Goal: Task Accomplishment & Management: Complete application form

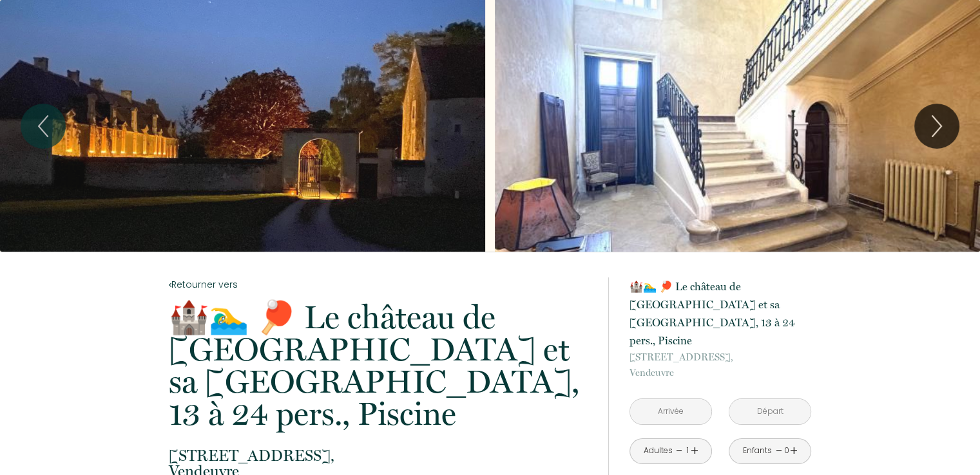
click at [471, 301] on p "🏰🏊‍♂️ 🏓 Le château de [GEOGRAPHIC_DATA] et sa [GEOGRAPHIC_DATA], 13 à 24 pers.,…" at bounding box center [380, 365] width 423 height 129
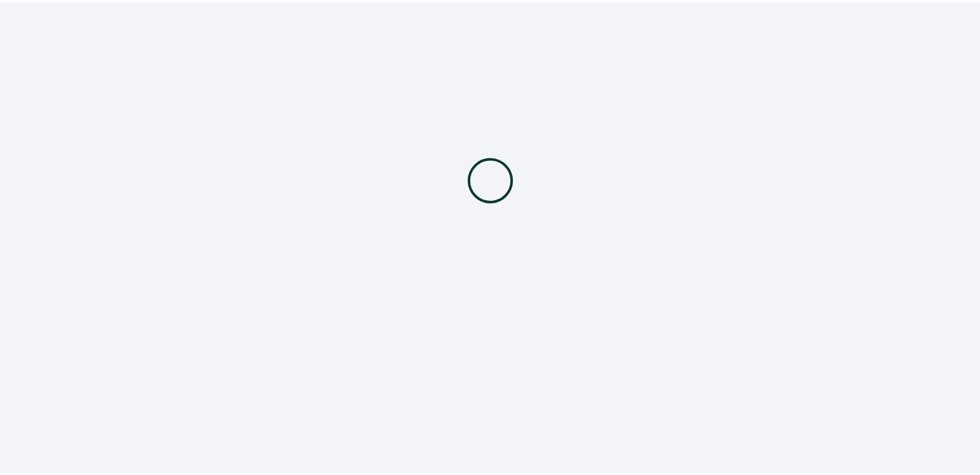
scroll to position [258, 0]
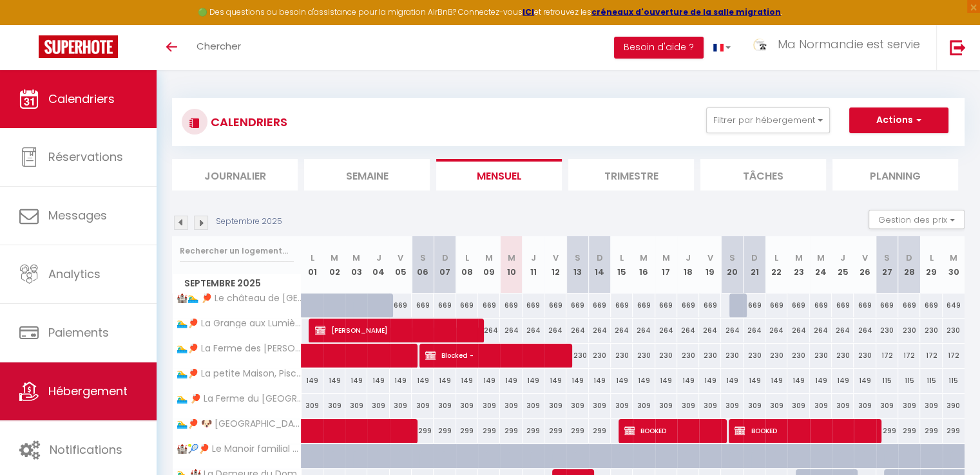
click at [111, 383] on span "Hébergement" at bounding box center [87, 391] width 79 height 16
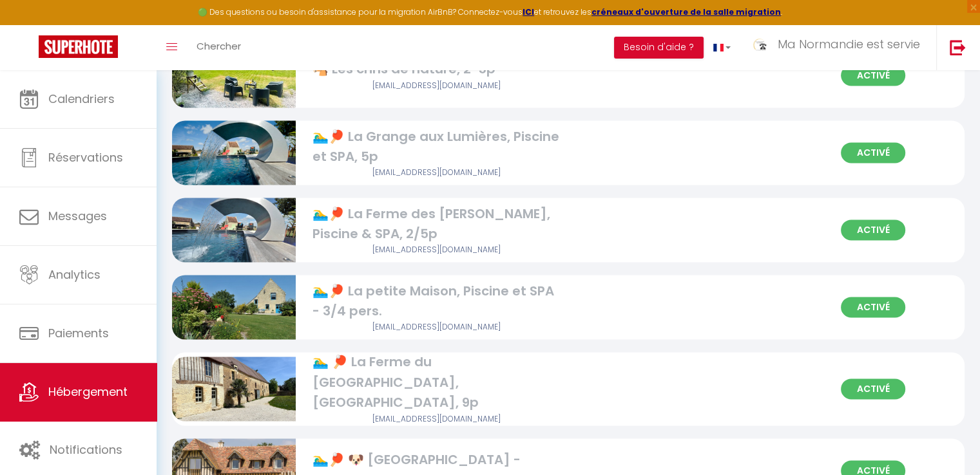
scroll to position [1770, 0]
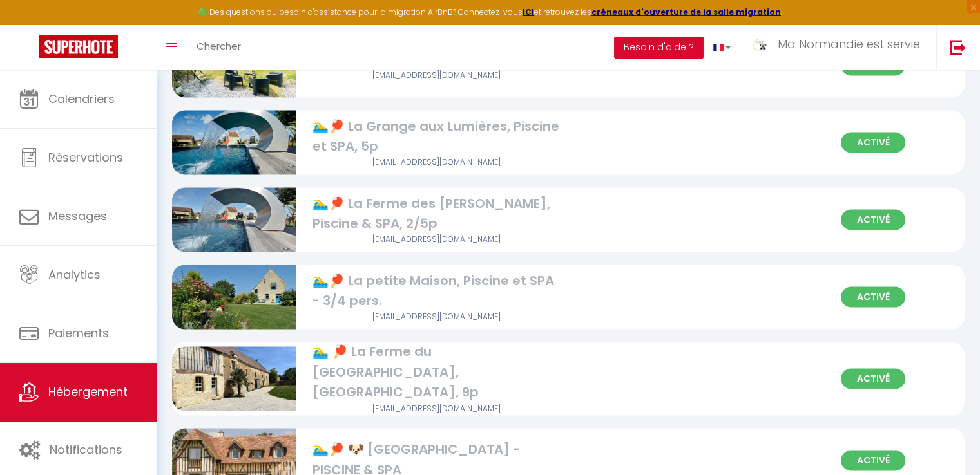
click at [629, 348] on div "Activé 🏊‍♂️ 🏓 La Ferme du Château de Grisy, Piscine, 9p gemi.valentin@gmail.com" at bounding box center [568, 378] width 792 height 73
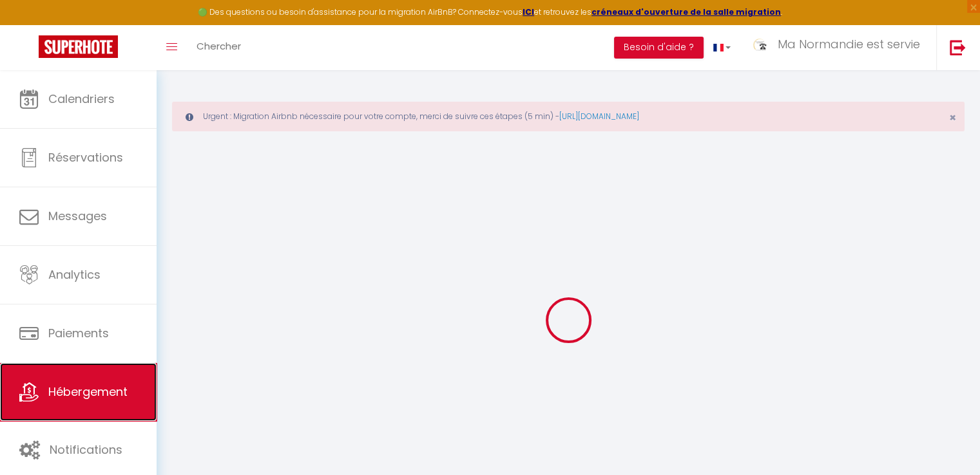
click at [97, 384] on span "Hébergement" at bounding box center [87, 392] width 79 height 16
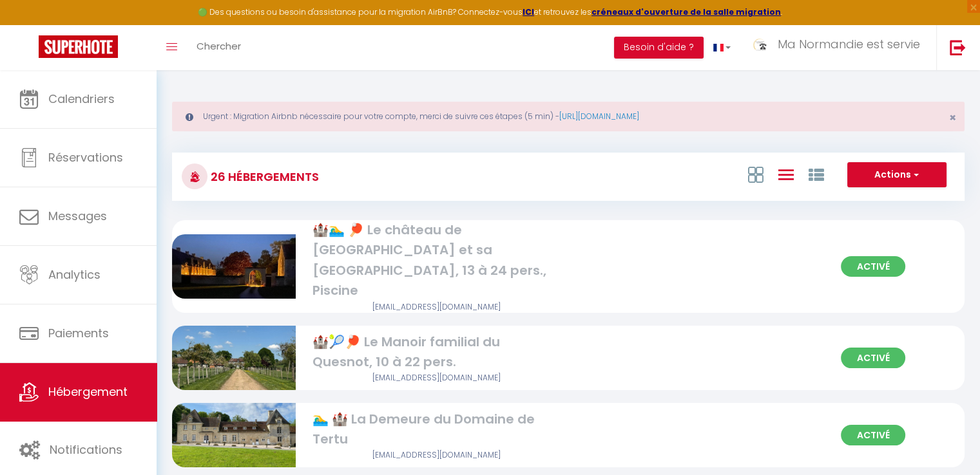
scroll to position [559, 0]
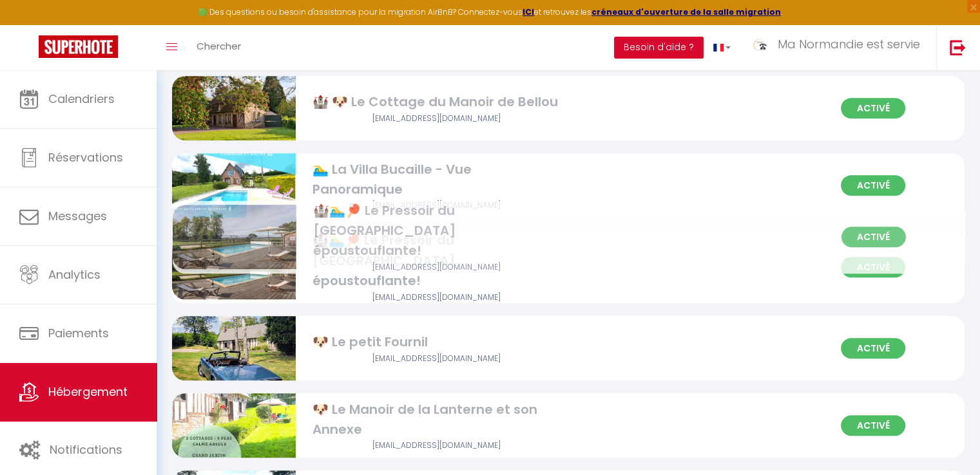
click at [233, 230] on img at bounding box center [234, 268] width 124 height 88
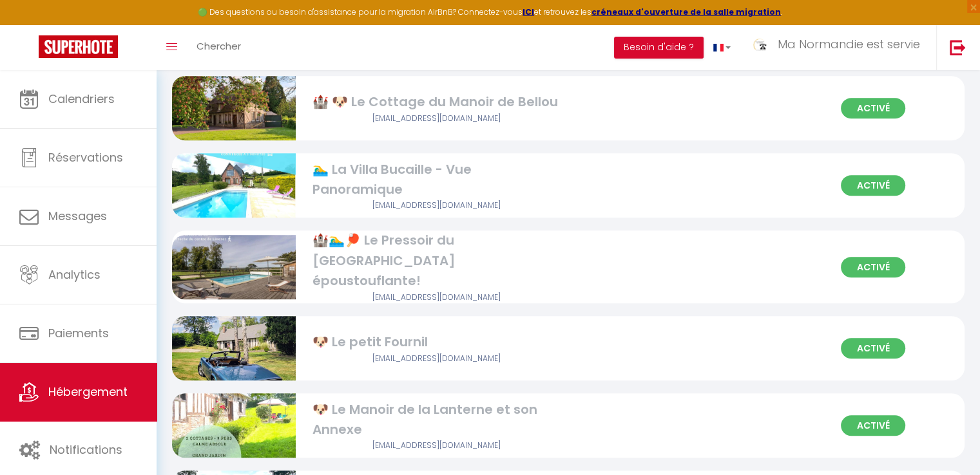
click at [415, 231] on div "🏰🏊‍♂️🏓 Le Pressoir du [GEOGRAPHIC_DATA] époustouflante!" at bounding box center [435, 261] width 247 height 61
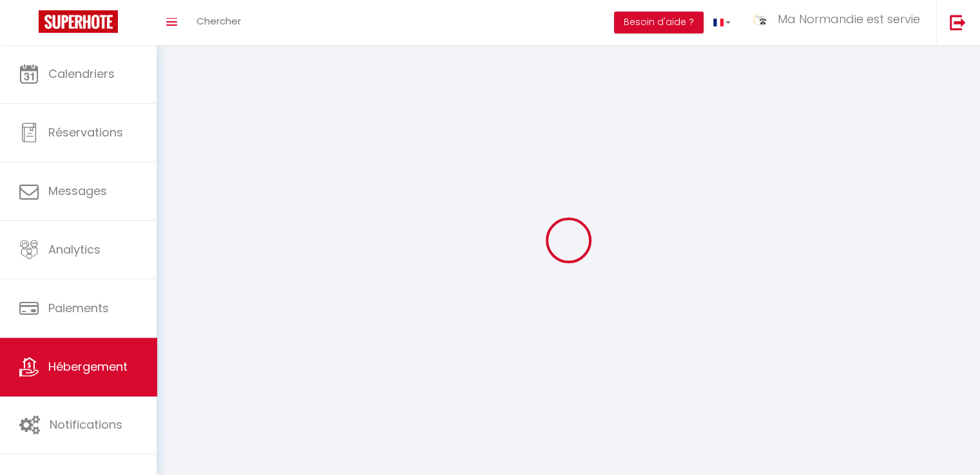
select select "1"
select select "28"
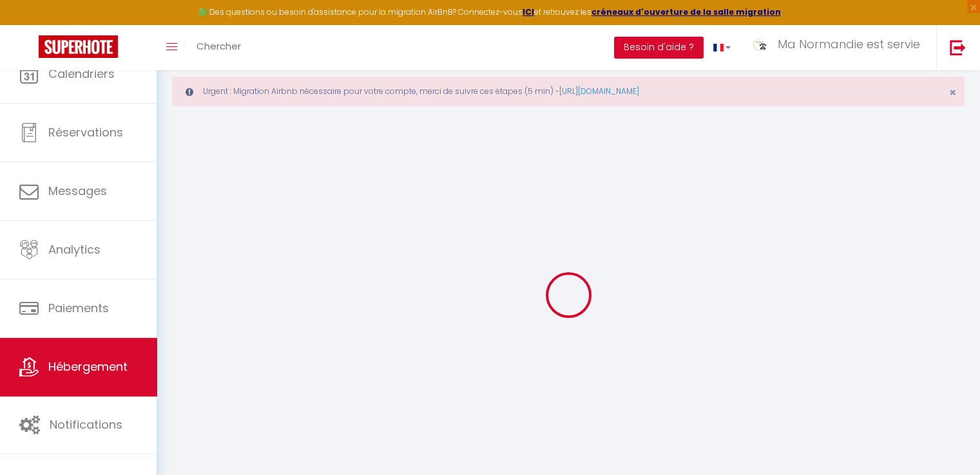
select select
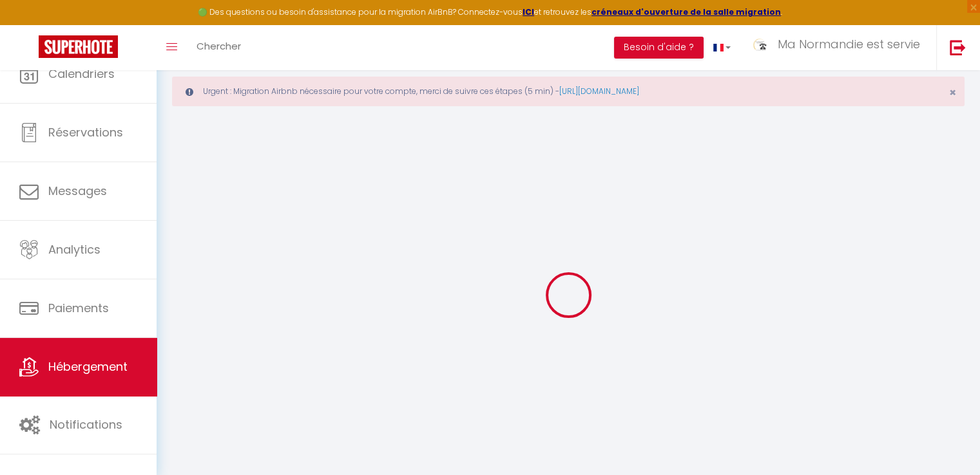
select select
checkbox input "false"
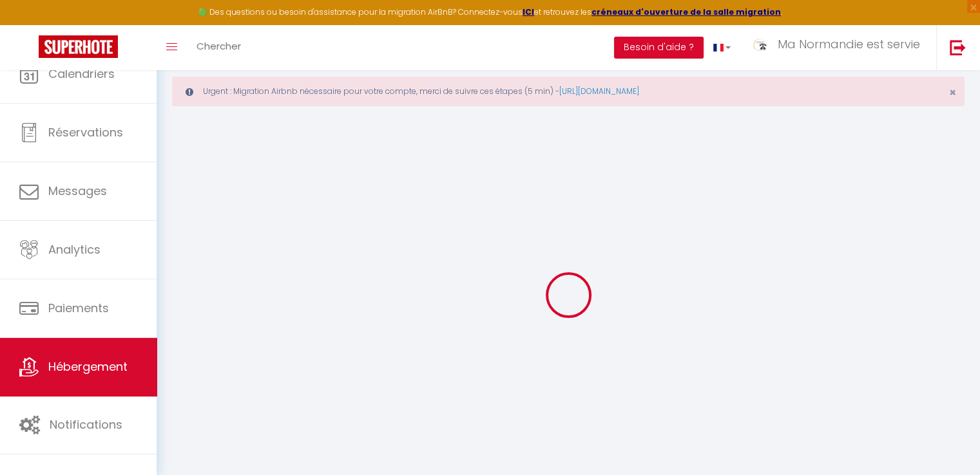
select select
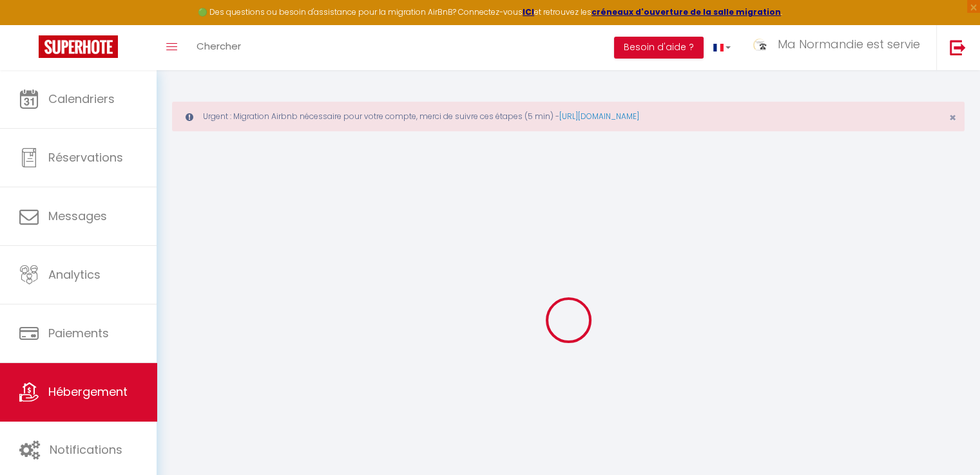
select select
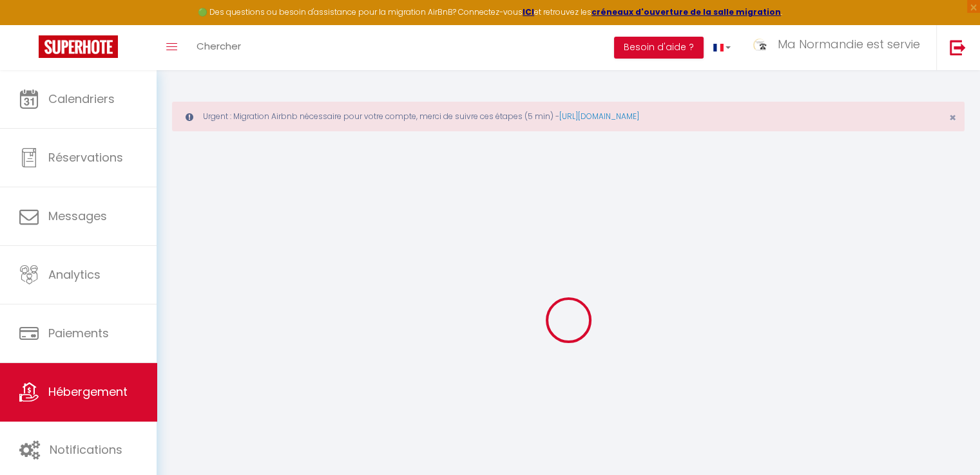
select select
checkbox input "false"
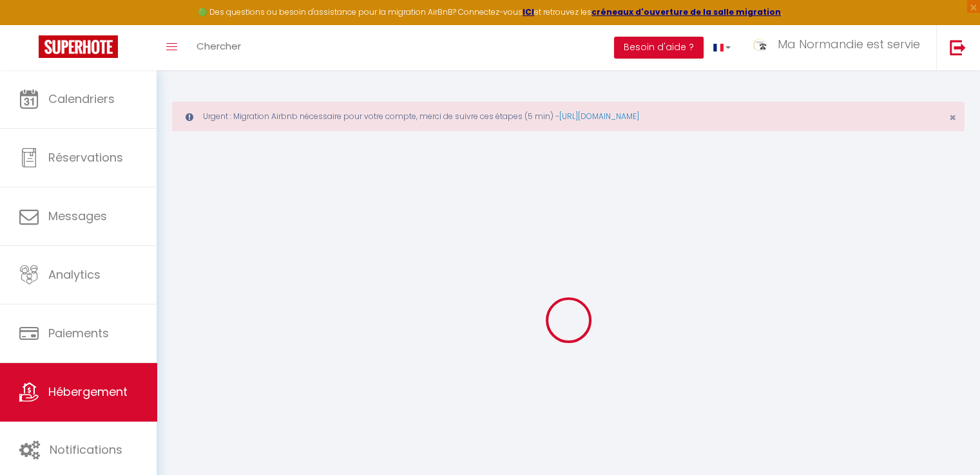
select select
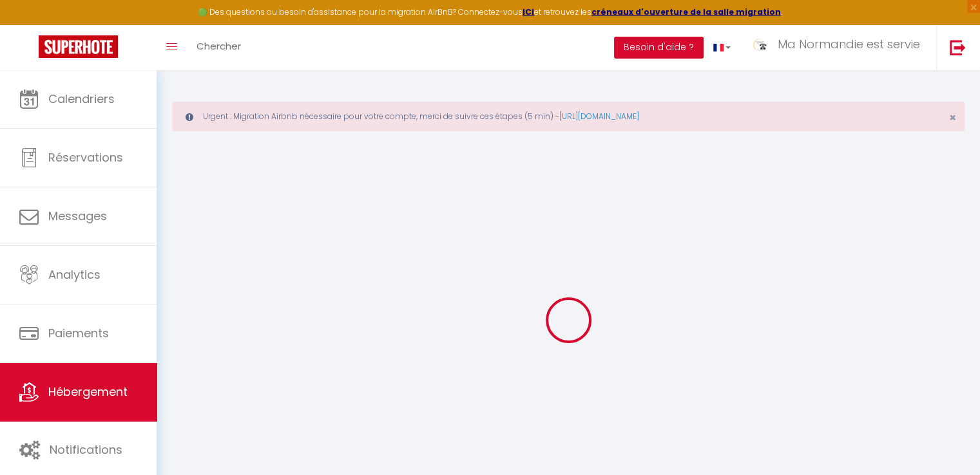
select select
checkbox input "false"
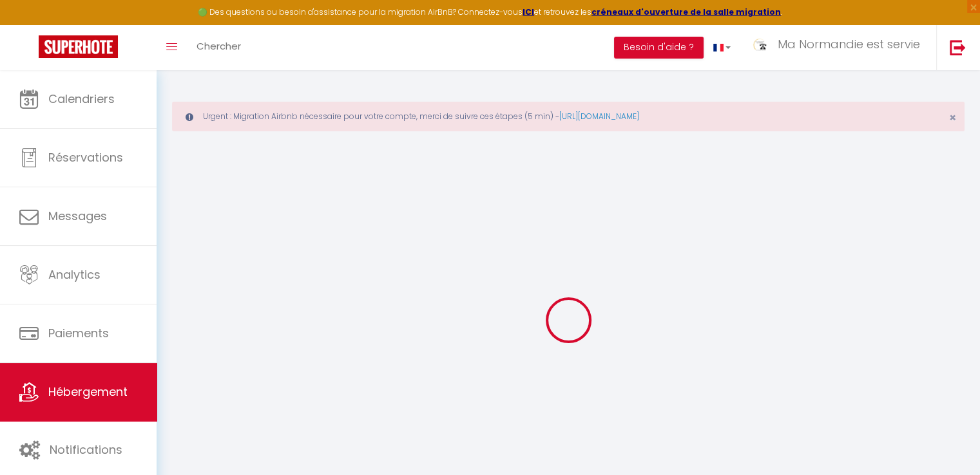
checkbox input "false"
select select
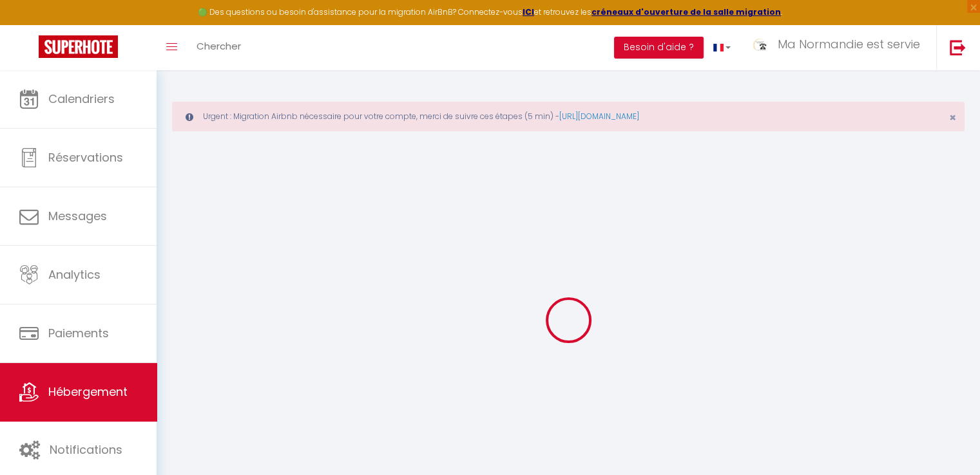
select select
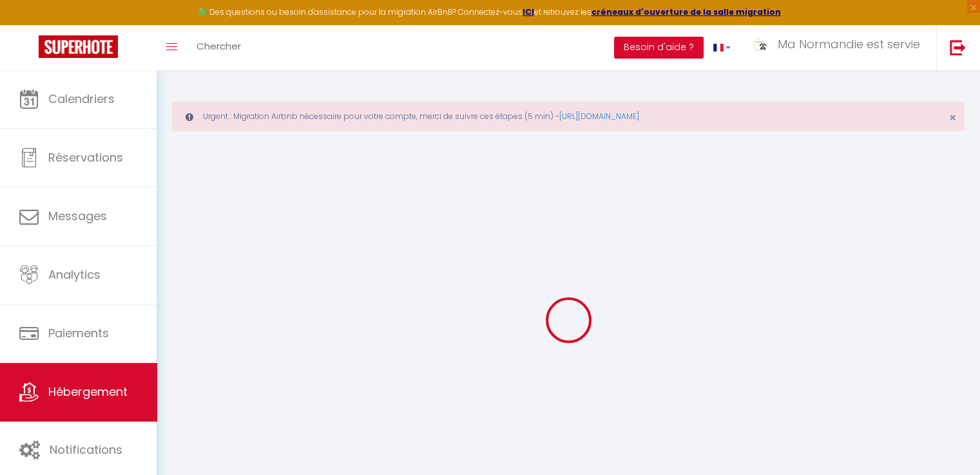
checkbox input "false"
select select
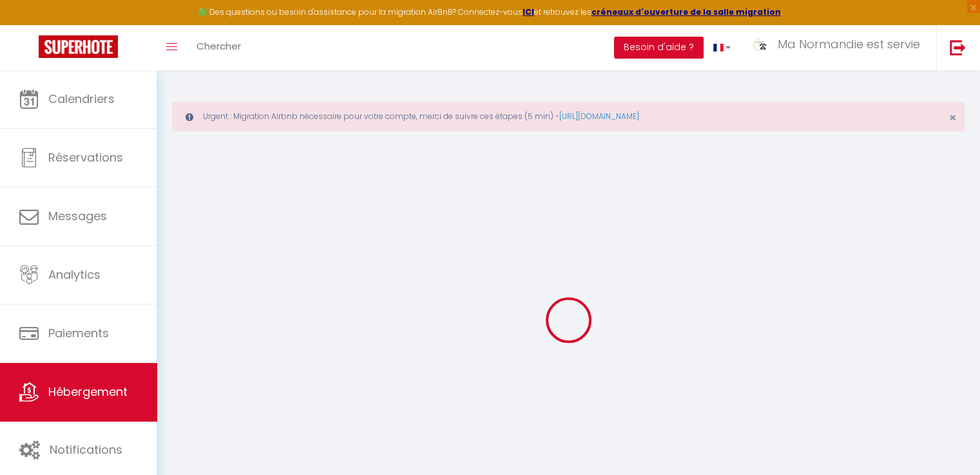
select select
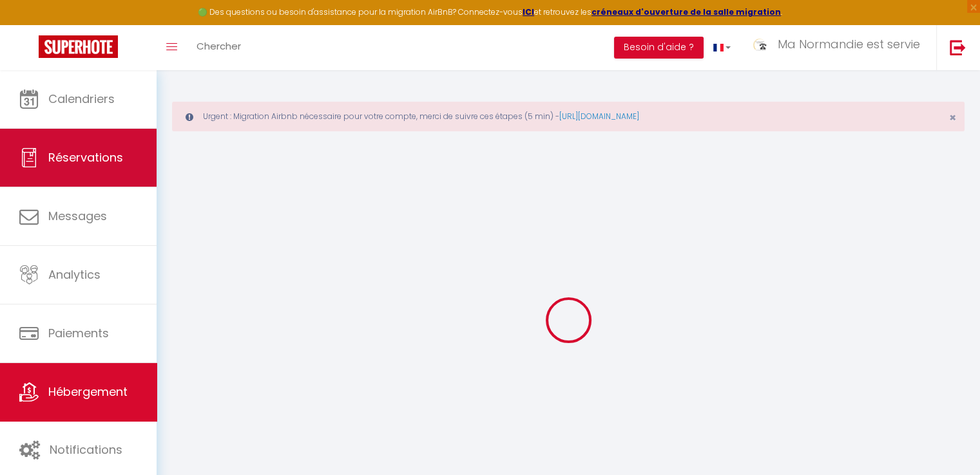
type input "🏰🏊‍♂️🏓 Le Pressoir du [GEOGRAPHIC_DATA] époustouflante!"
type input "Paul-Jean"
type input "DE NEUVILLE"
type input "37 Avenue De Neuville"
type input "14140"
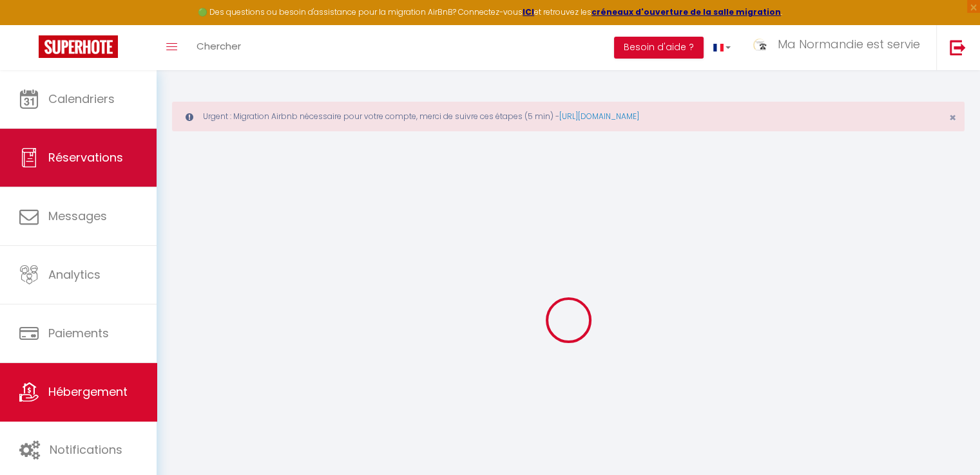
type input "LIVAROT"
select select "houses"
select select "10"
select select "8"
select select "4"
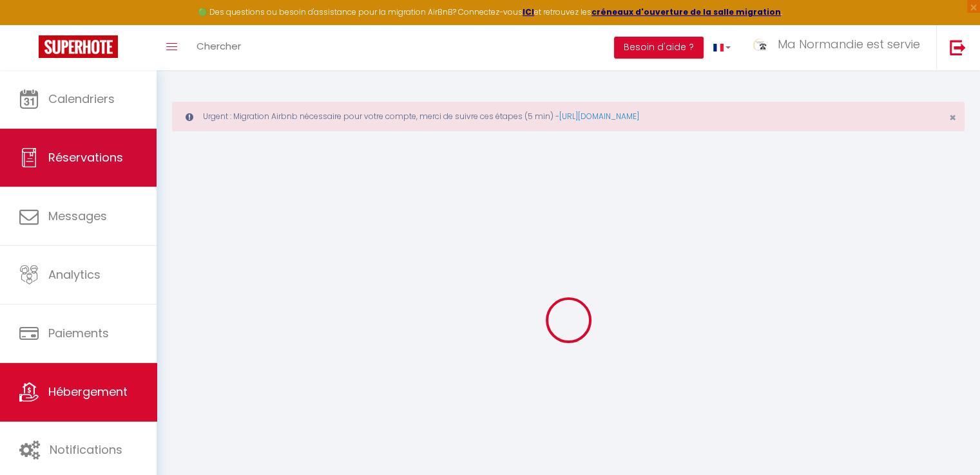
select select "2"
type input "415"
type input "15"
type input "135"
type input "1.00"
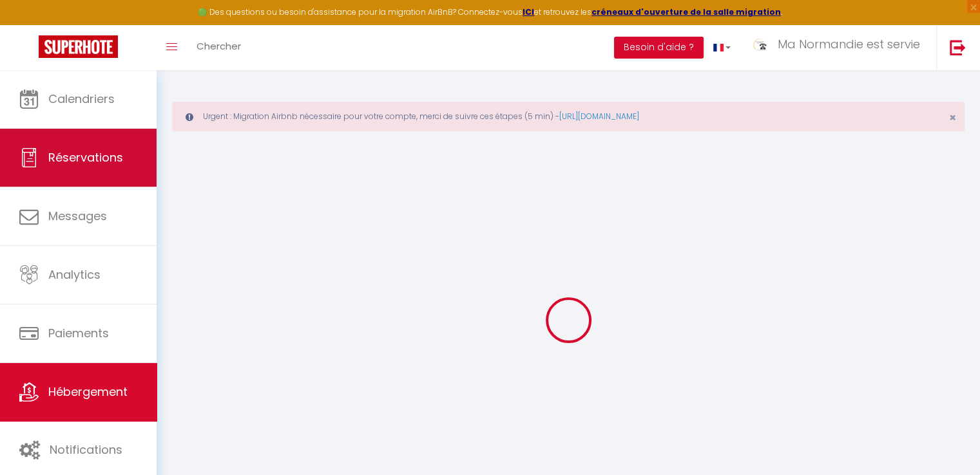
select select
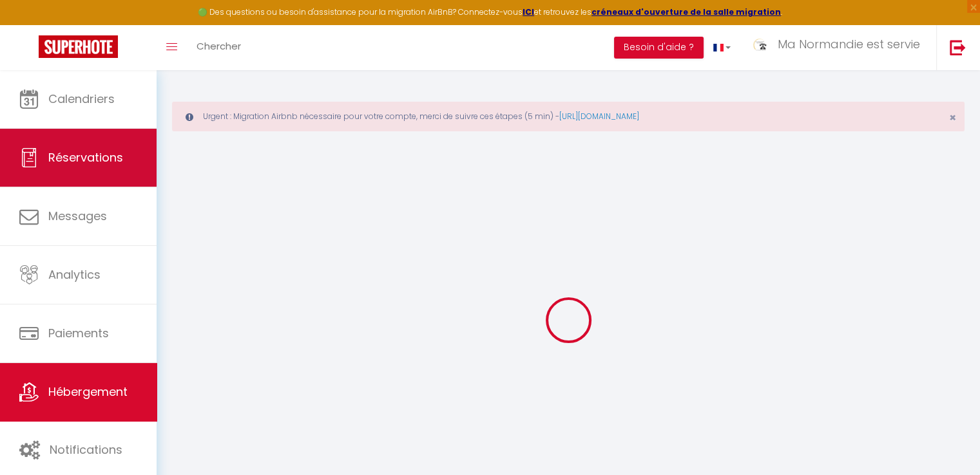
type input "37 Avenue De Neuville"
type input "14140"
type input "Livarot"
type input "[EMAIL_ADDRESS][DOMAIN_NAME]"
select select
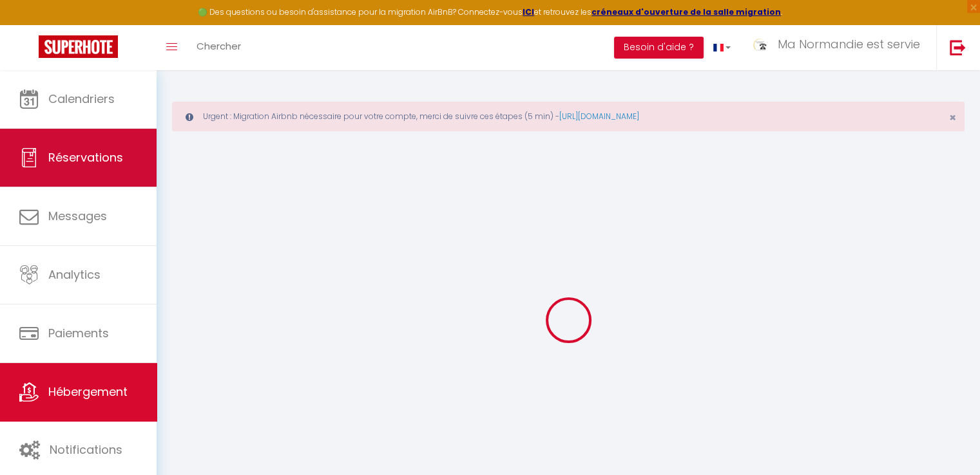
checkbox input "false"
type input "0"
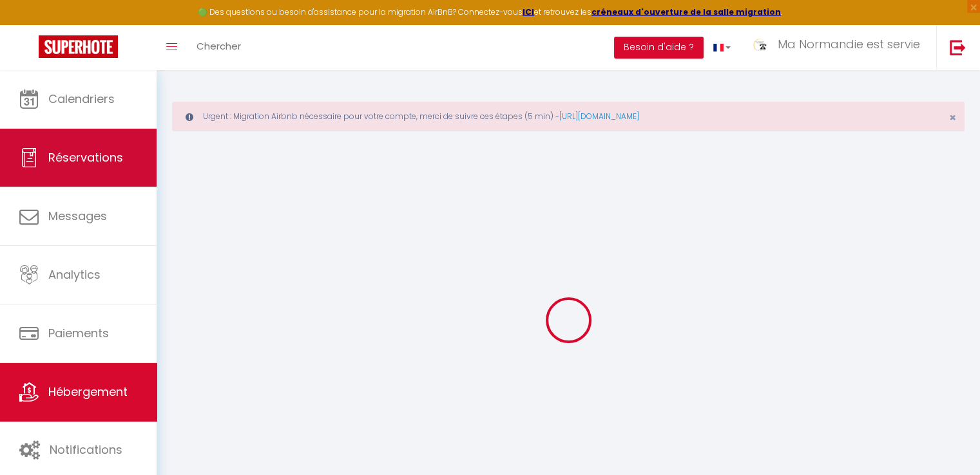
type input "0"
select select "villa"
select select "27446"
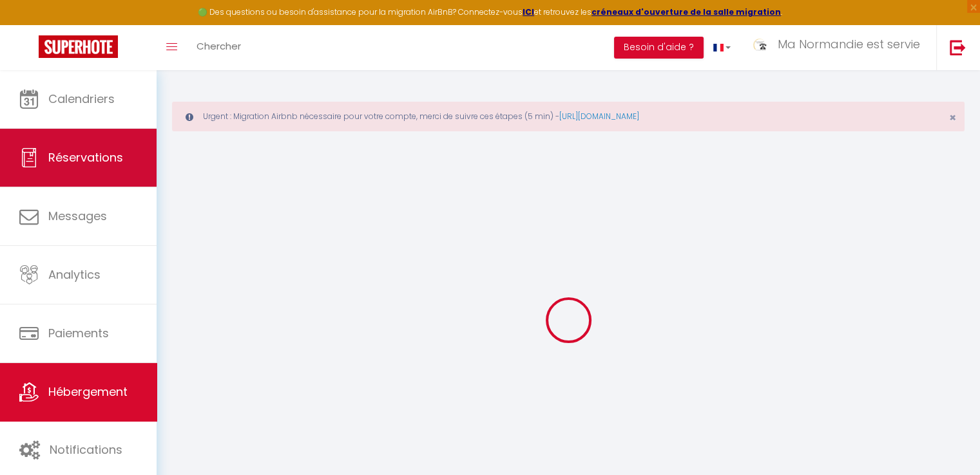
select select
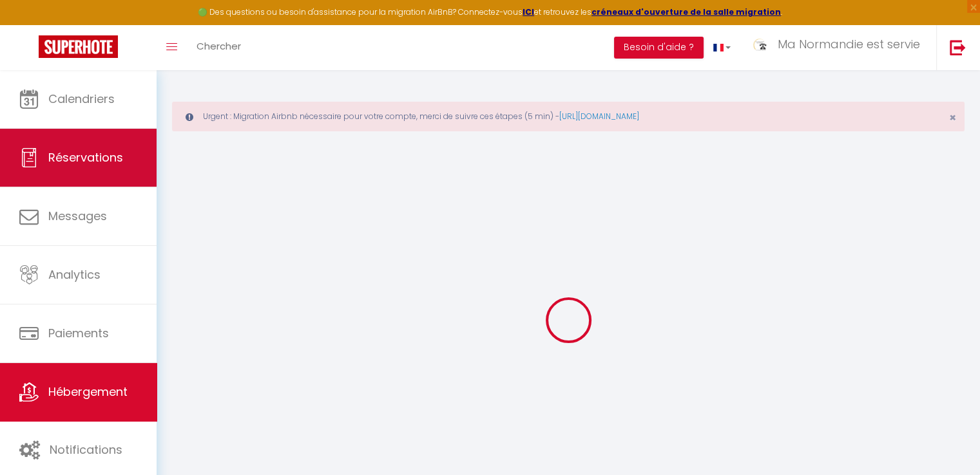
select select
checkbox input "false"
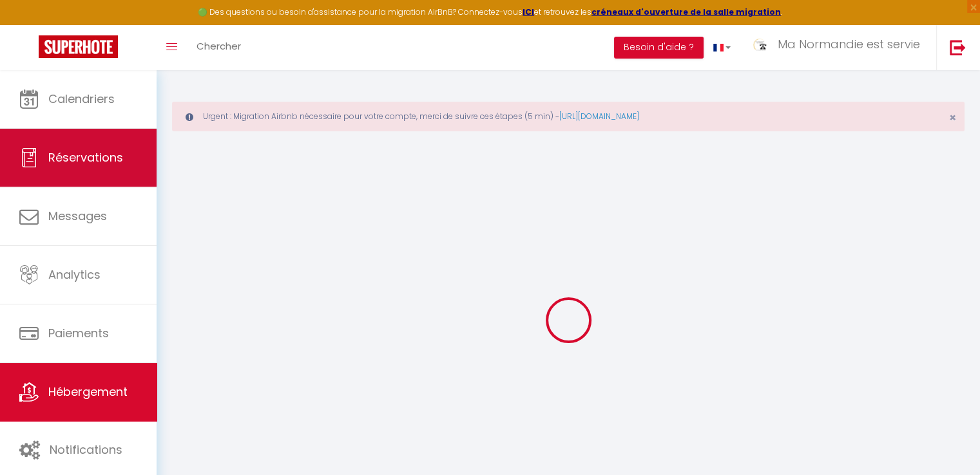
select select
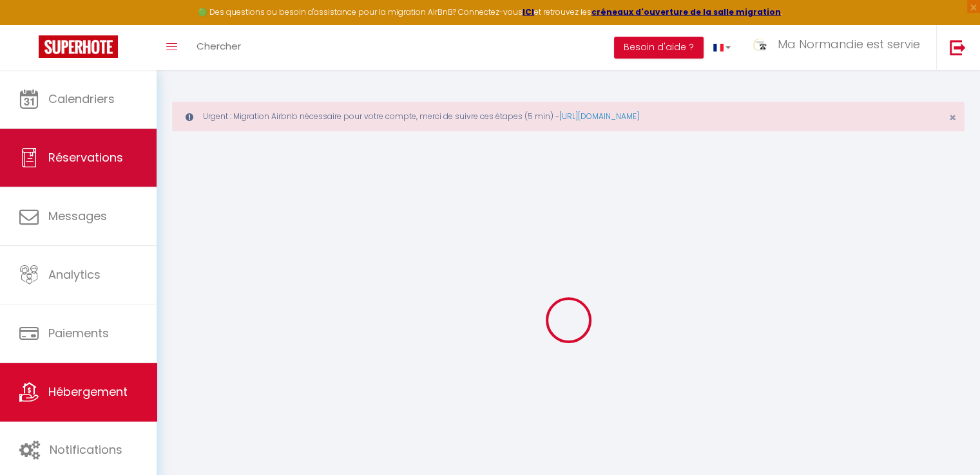
select select
checkbox input "false"
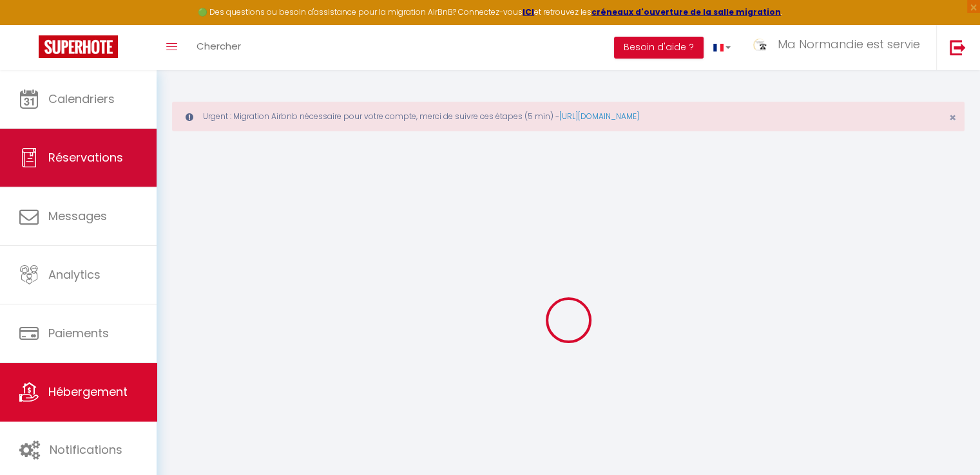
select select
checkbox input "false"
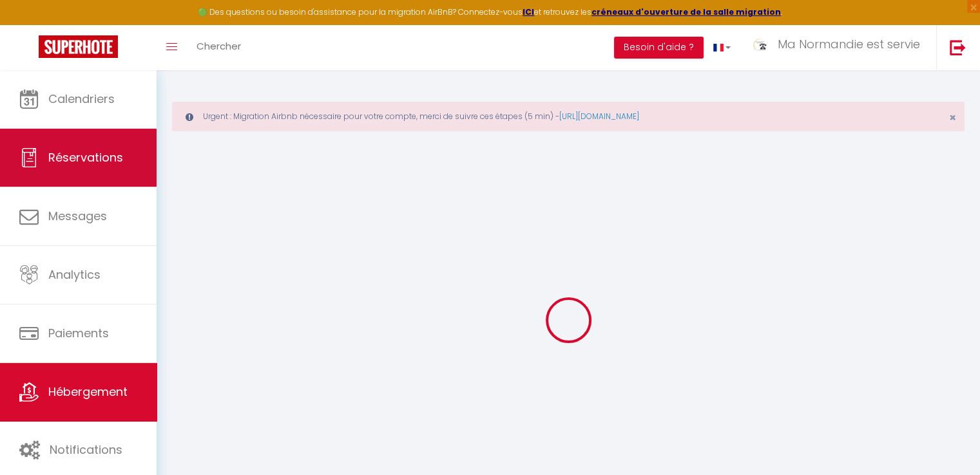
select select
checkbox input "false"
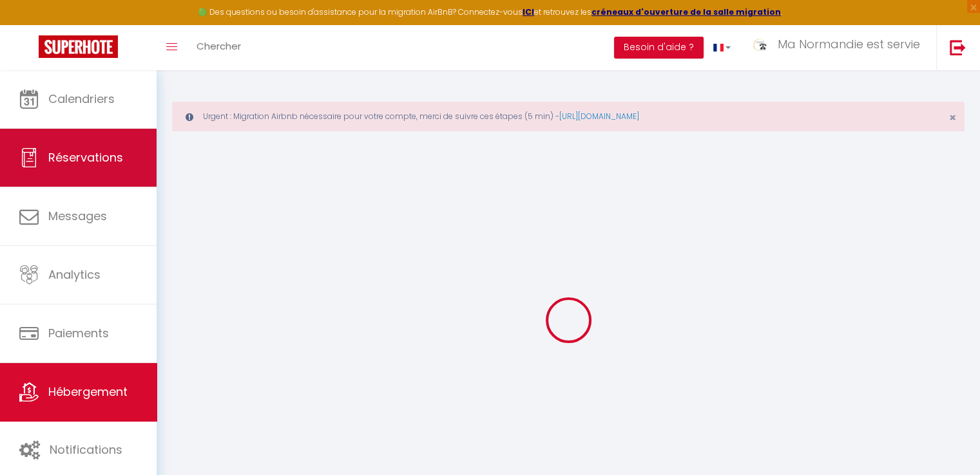
select select "17:00"
select select "20:00"
select select "11:00"
select select "30"
select select "60"
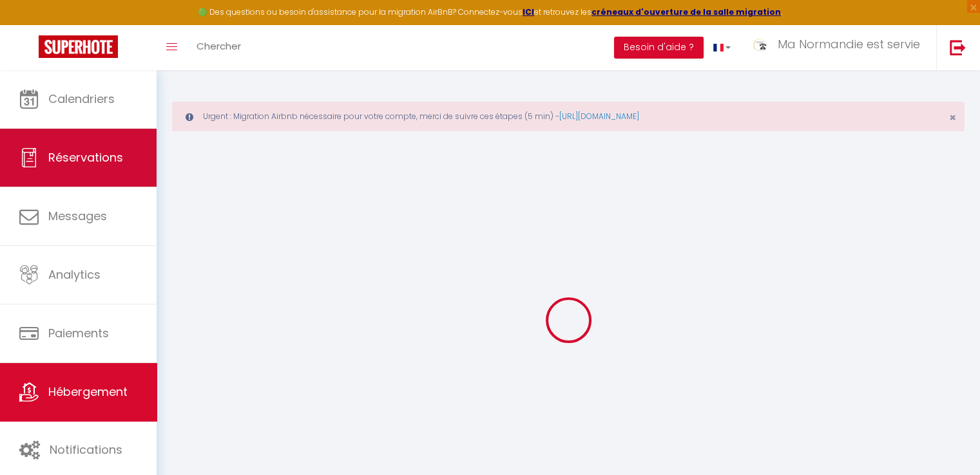
select select
checkbox input "false"
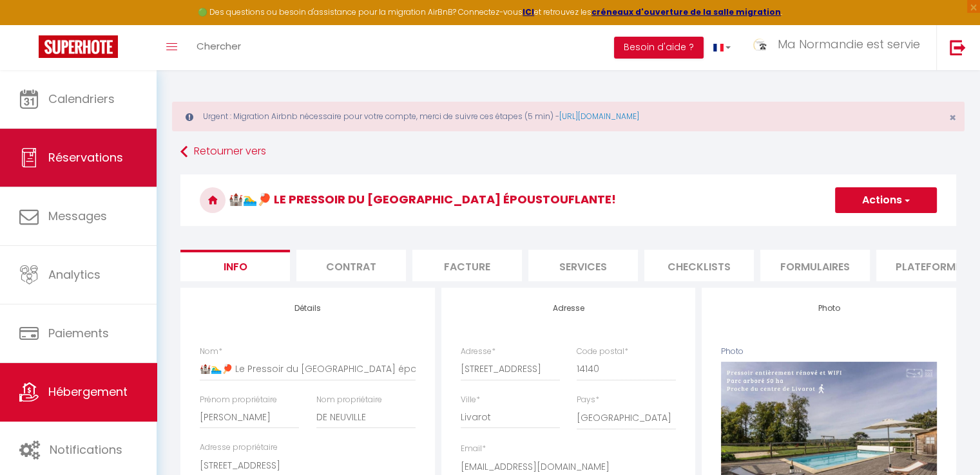
select select
checkbox input "false"
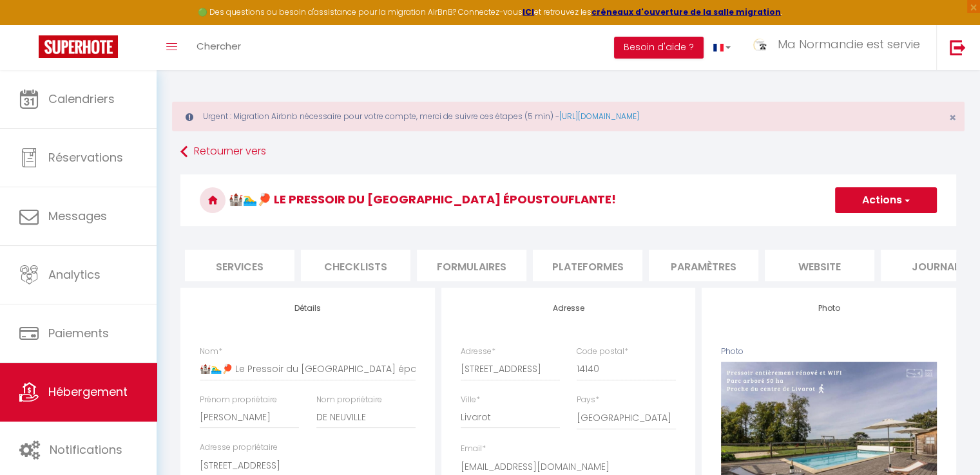
scroll to position [0, 344]
click at [810, 254] on li "website" at bounding box center [819, 266] width 110 height 32
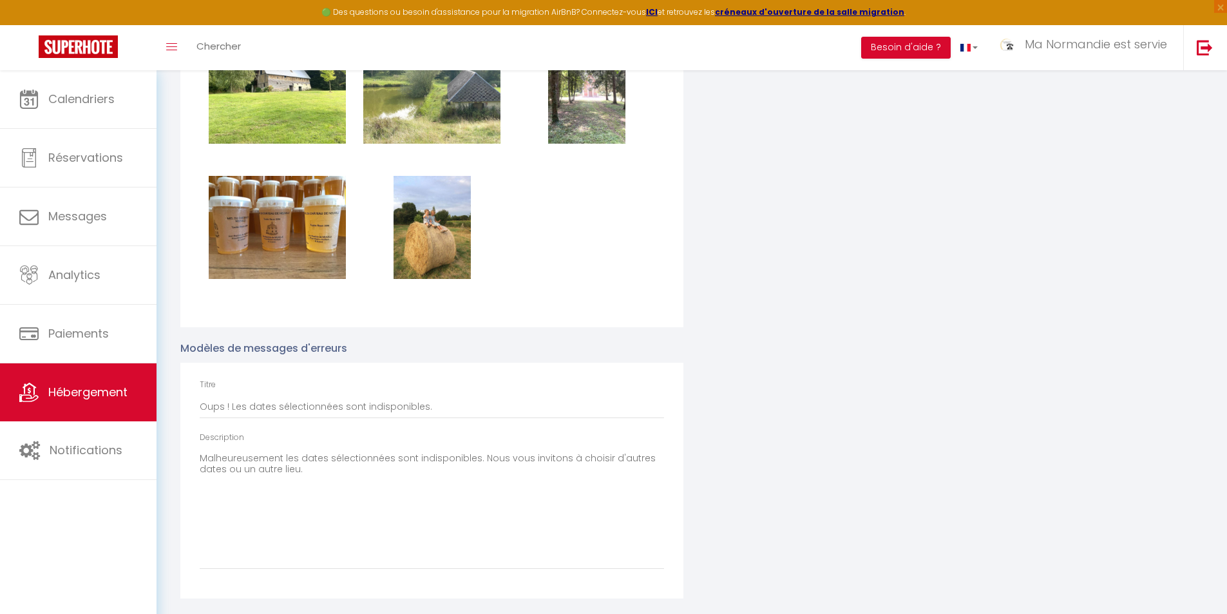
scroll to position [0, 137]
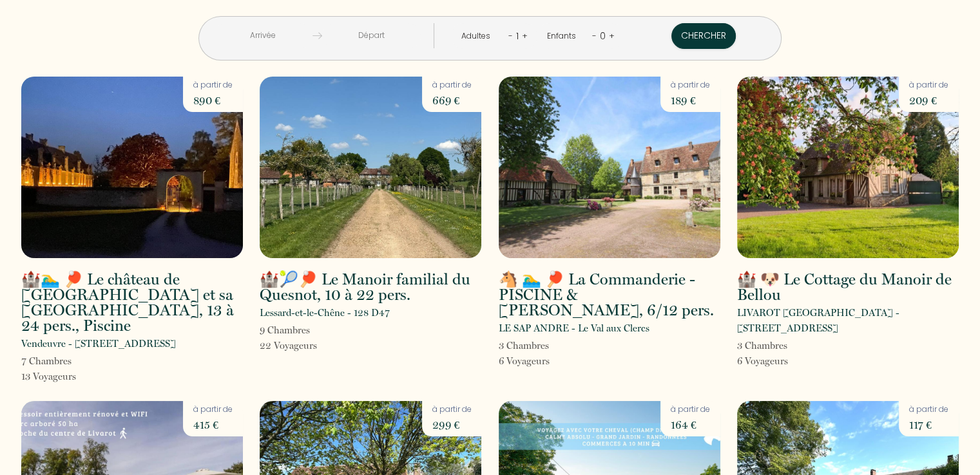
click at [119, 46] on div "< Sep 2025 > Dim Lun Mar Mer Jeu Ven Sam 1 2 3 4 5 6 7 8 9 10 11 12 13 14 15 16…" at bounding box center [490, 30] width 954 height 61
click at [853, 57] on div "< Sep 2025 > Dim Lun Mar Mer Jeu Ven Sam 1 2 3 4 5 6 7 8 9 10 11 12 13 14 15 16…" at bounding box center [490, 30] width 954 height 61
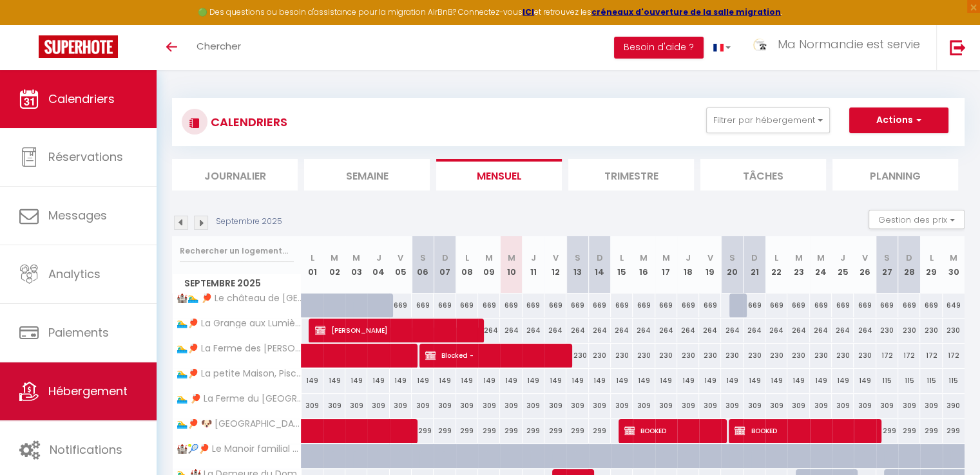
click at [117, 383] on span "Hébergement" at bounding box center [87, 391] width 79 height 16
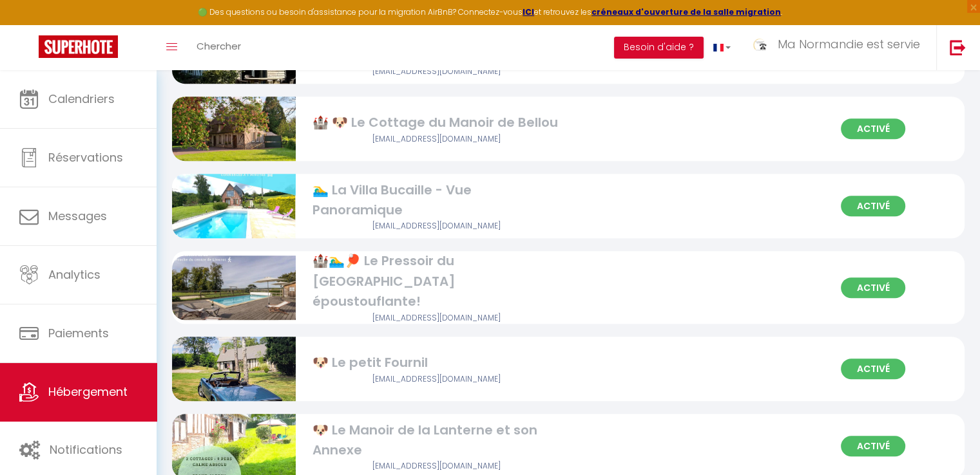
scroll to position [773, 0]
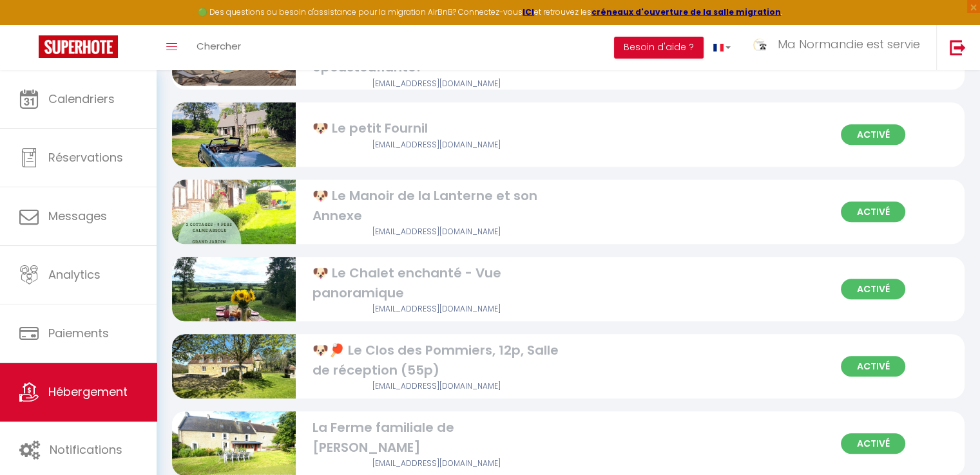
click at [446, 59] on div "Toggle menubar Chercher BUTTON Besoin d'aide ? Ma Normandie est servie Paramètr…" at bounding box center [531, 47] width 877 height 45
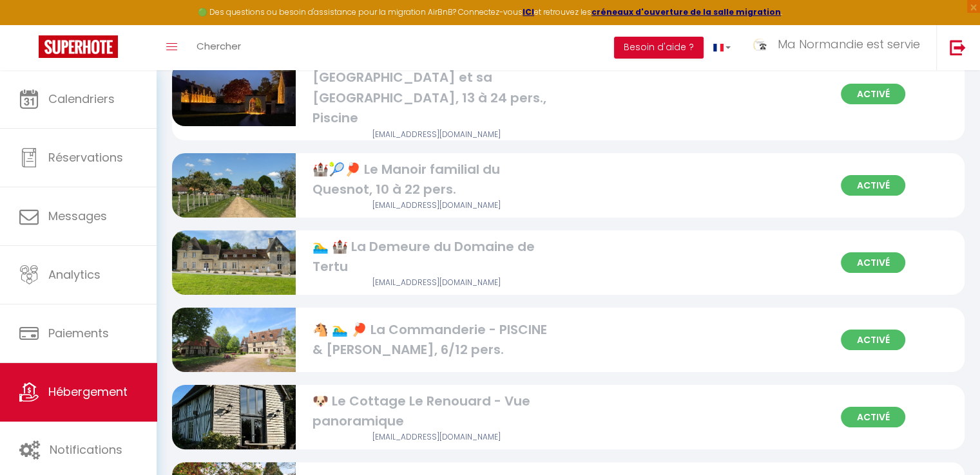
click at [264, 223] on img at bounding box center [234, 262] width 124 height 93
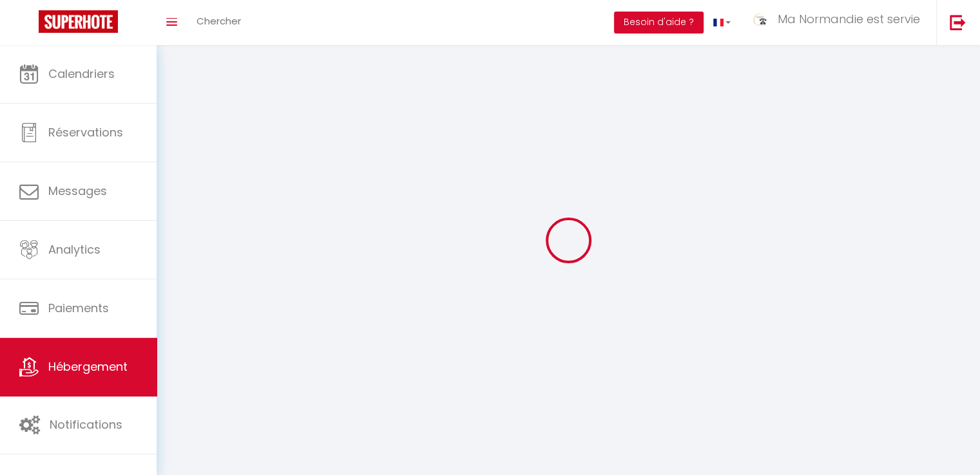
select select "1"
select select "28"
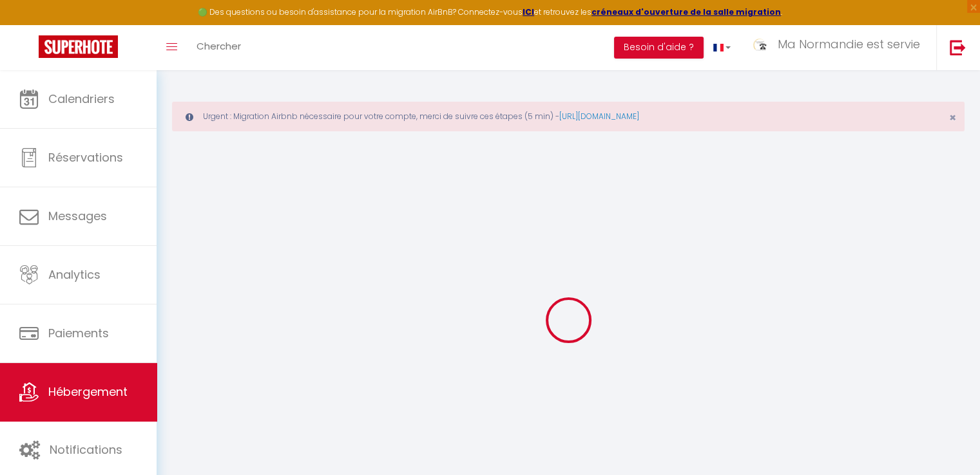
select select
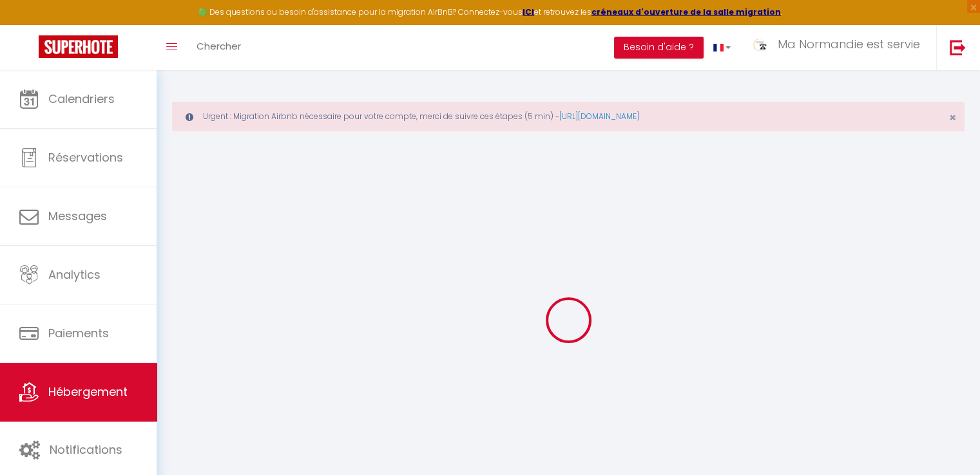
select select
checkbox input "false"
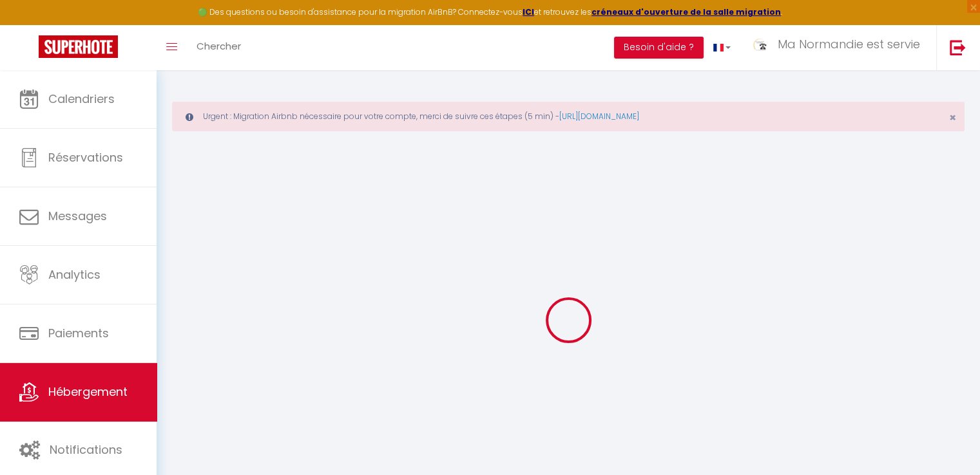
select select
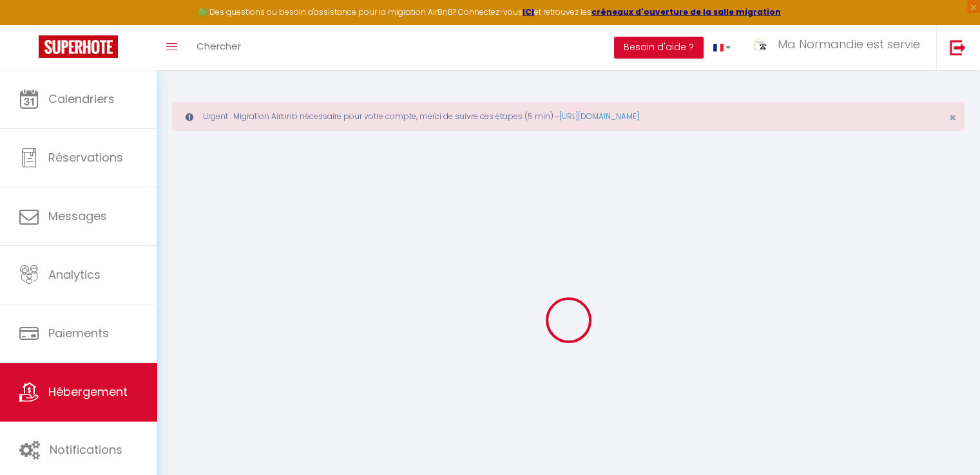
select select
checkbox input "false"
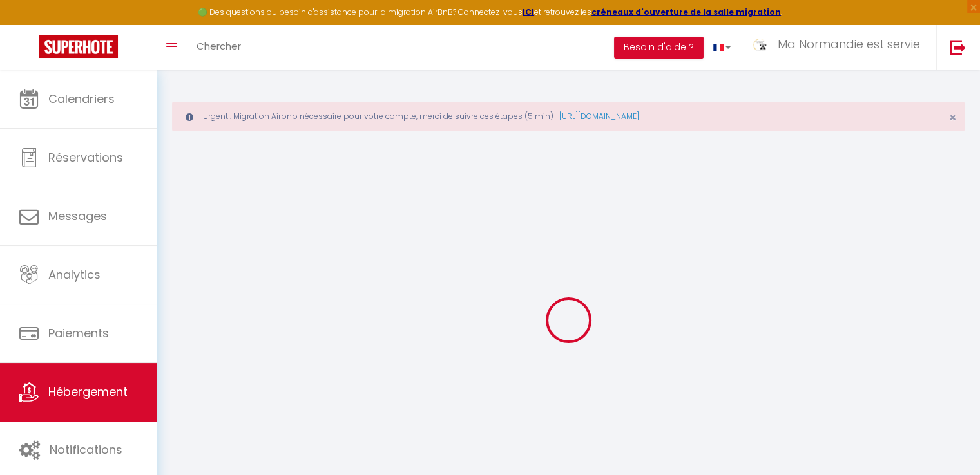
checkbox input "false"
select select
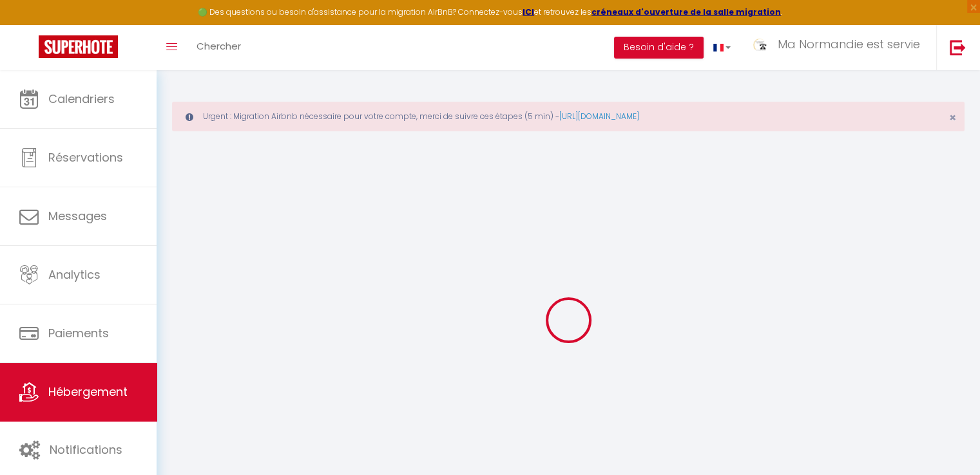
select select
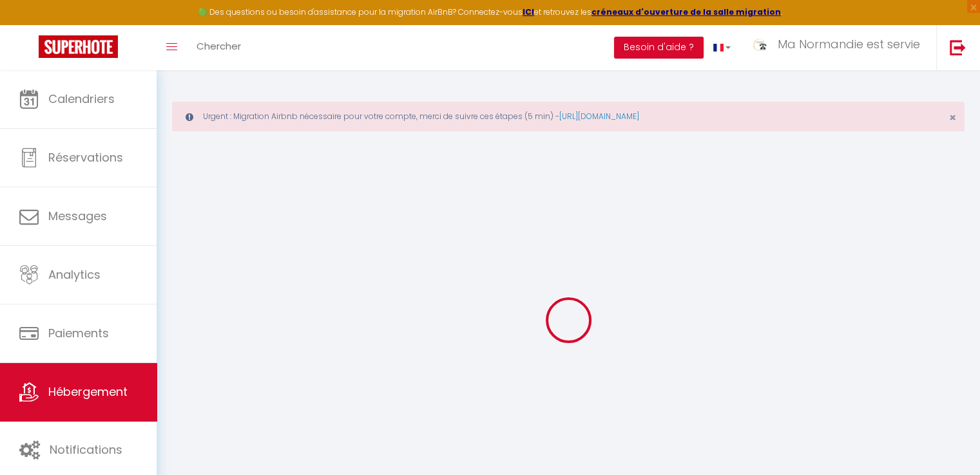
checkbox input "false"
select select
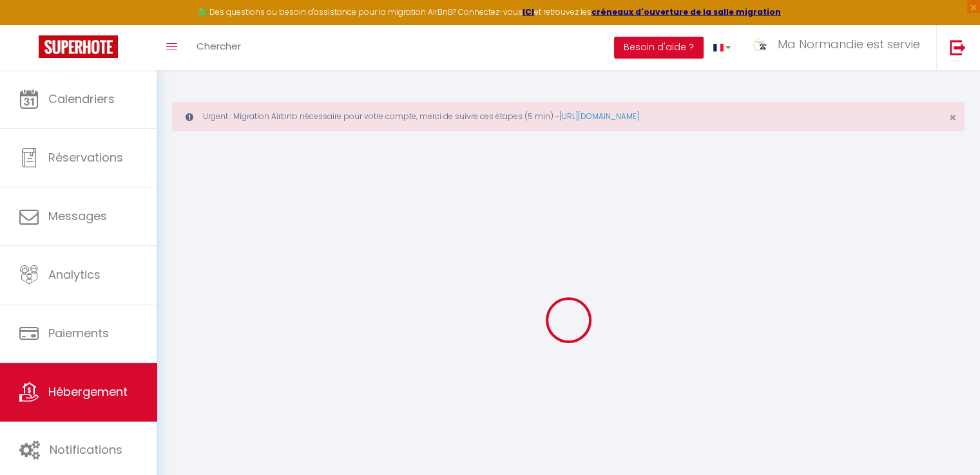
select select
type input "🏊‍♂️ 🏰 La Demeure du Domaine de Tertu"
type input "[PERSON_NAME]"
type input "DE MAUSSION"
type input "Le Bois de Tertu"
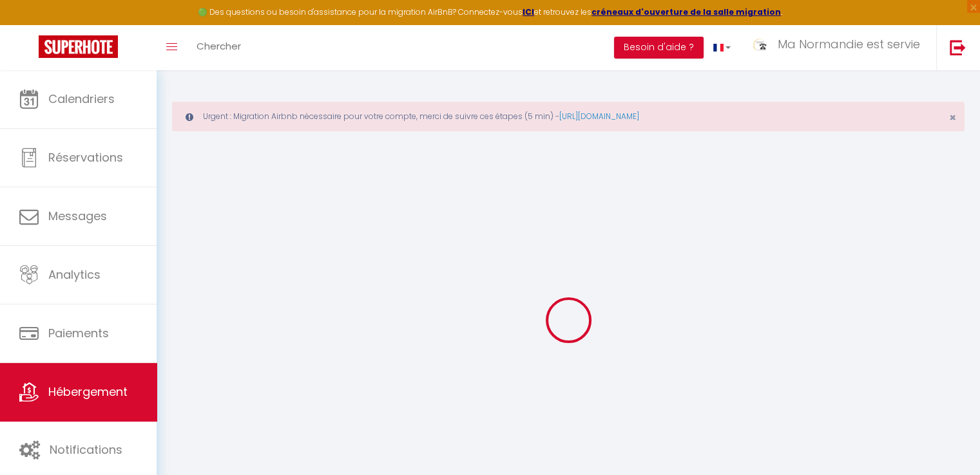
type input "61160"
type input "[GEOGRAPHIC_DATA]"
select select "houses"
select select "12"
select select "8"
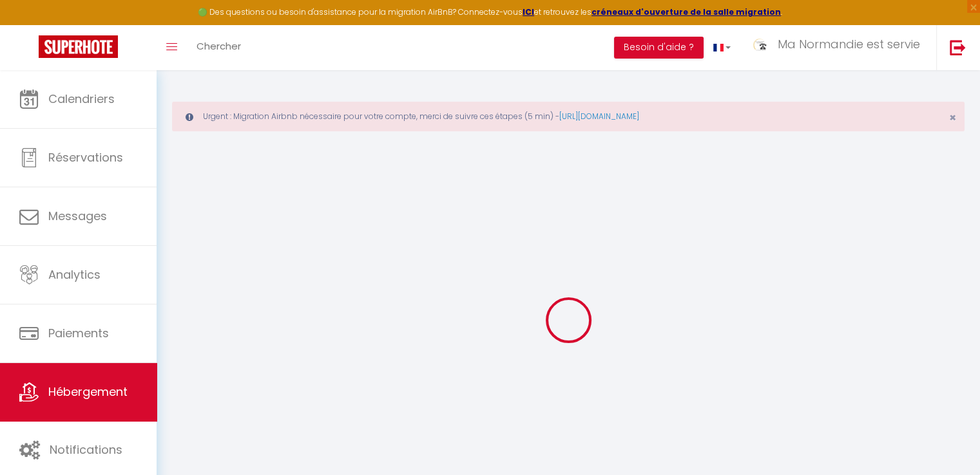
select select "7"
select select "3"
type input "419"
type input "20"
type input "179"
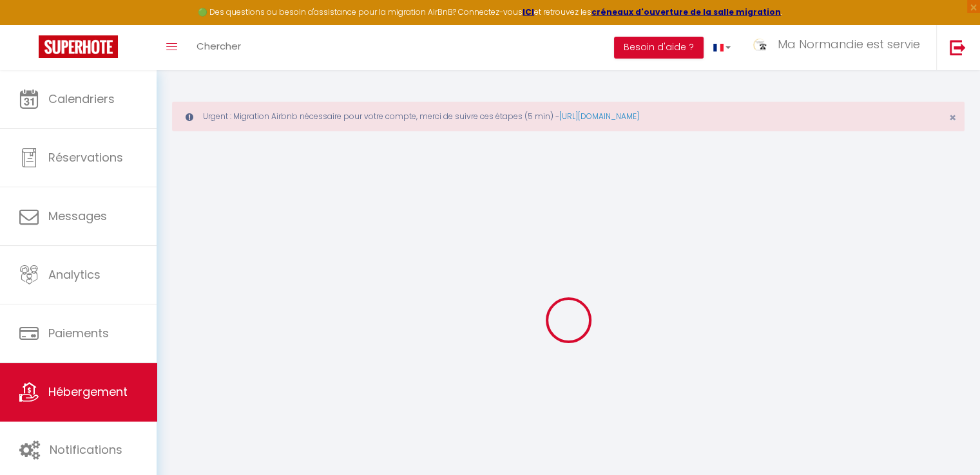
type input "4"
type input "3"
type input "1000"
type input "10"
select select
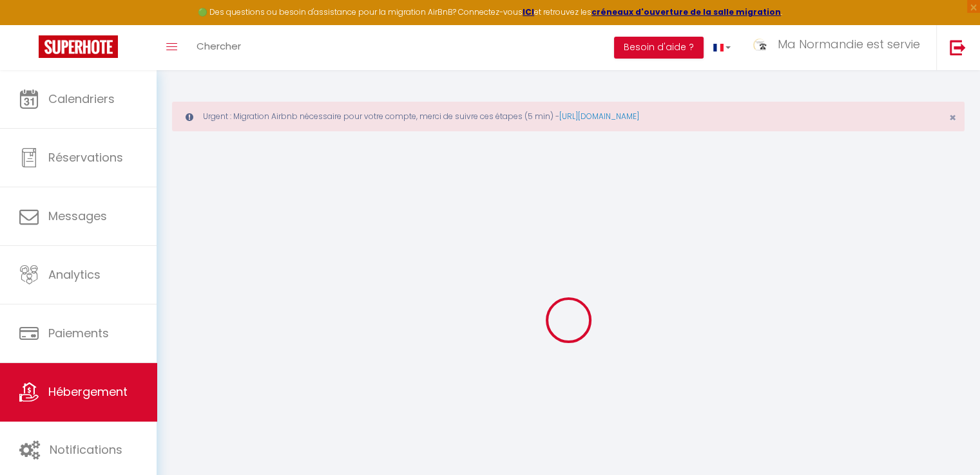
select select
type input "Le Bois de Tertu"
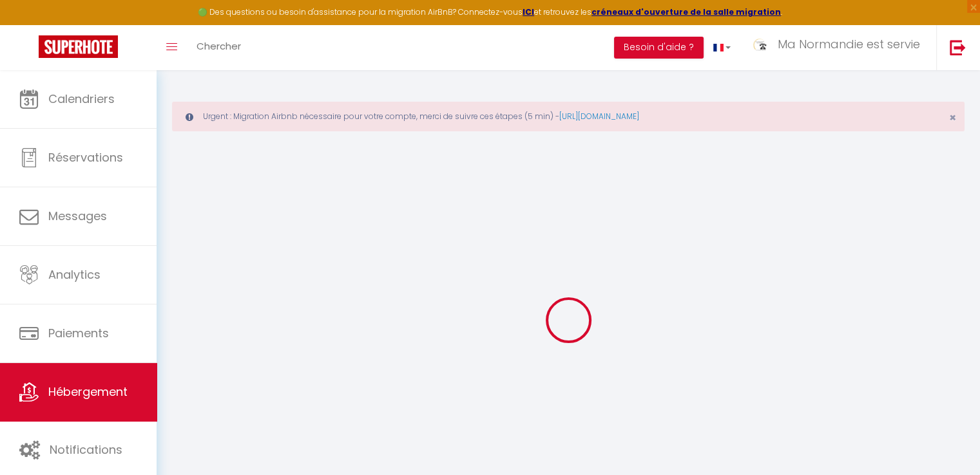
type input "61160"
type input "[GEOGRAPHIC_DATA]"
type input "[EMAIL_ADDRESS][DOMAIN_NAME]"
select select
checkbox input "false"
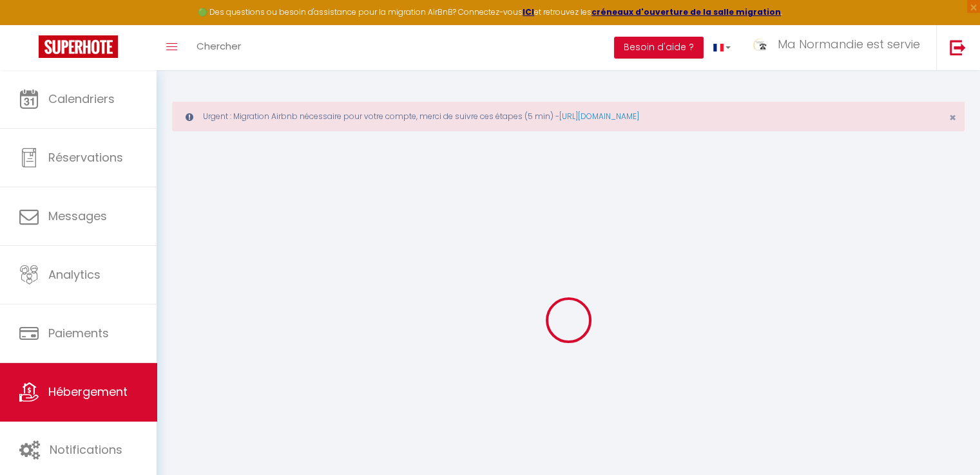
checkbox input "false"
radio input "true"
type input "0"
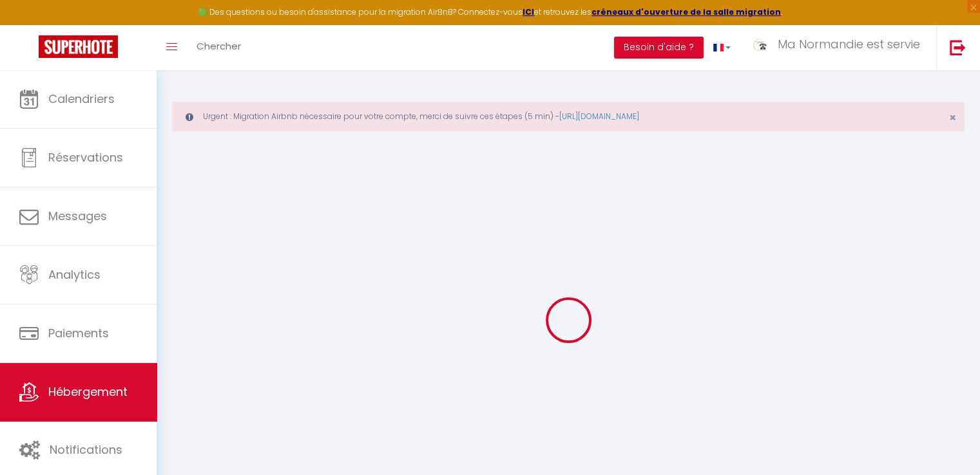
type input "0"
select select
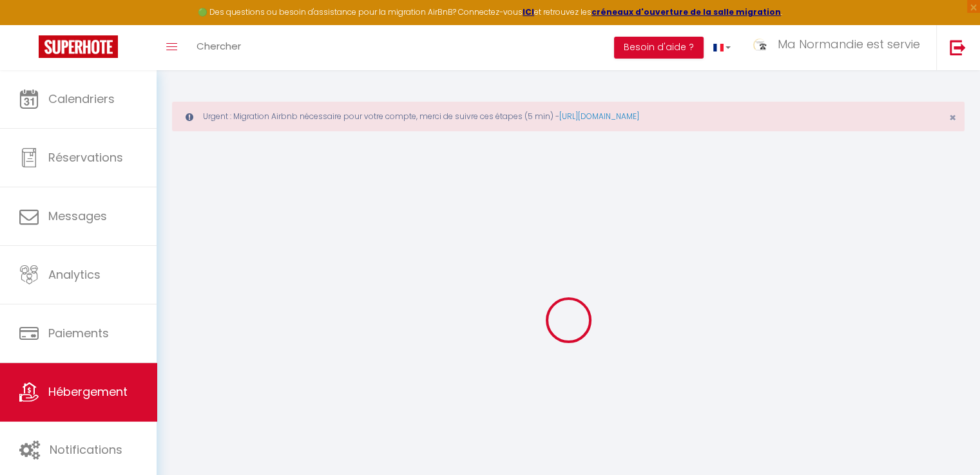
select select
checkbox input "false"
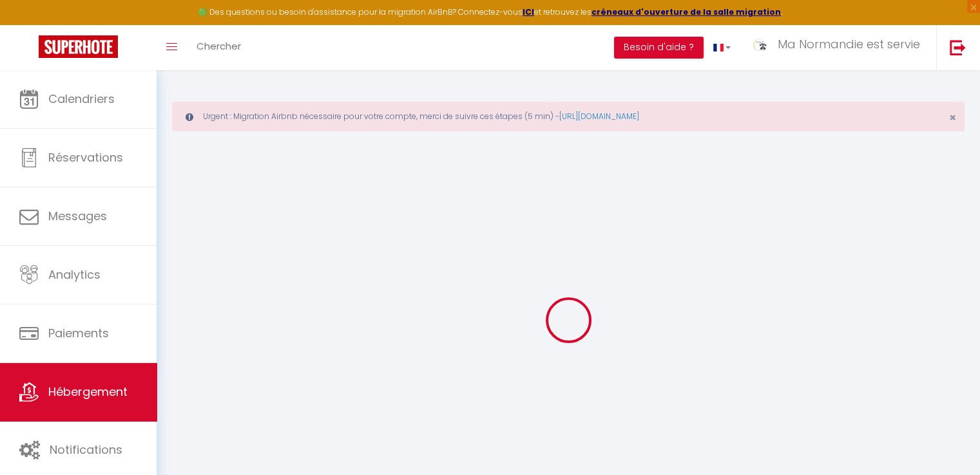
checkbox input "false"
select select
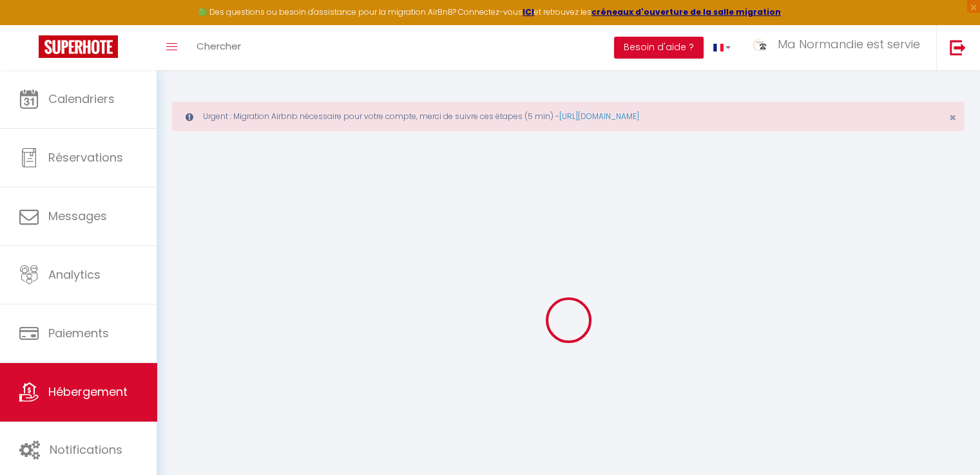
select select
checkbox input "false"
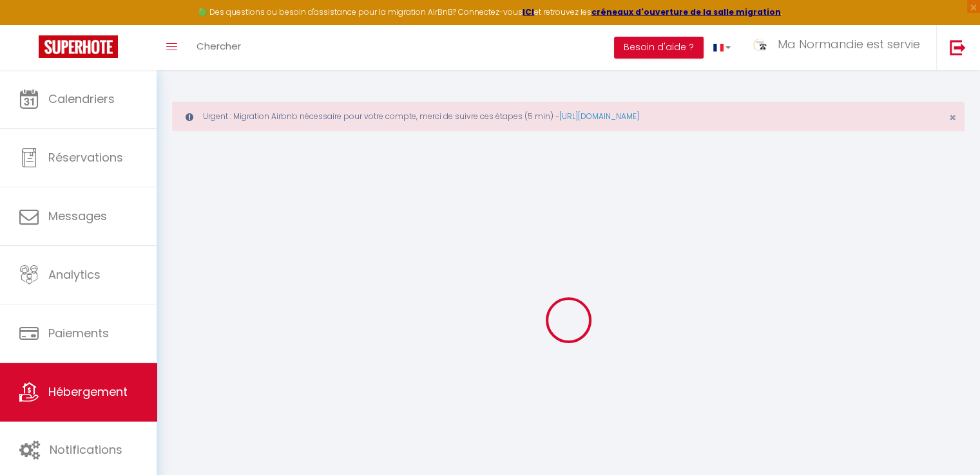
checkbox input "false"
select select
checkbox input "false"
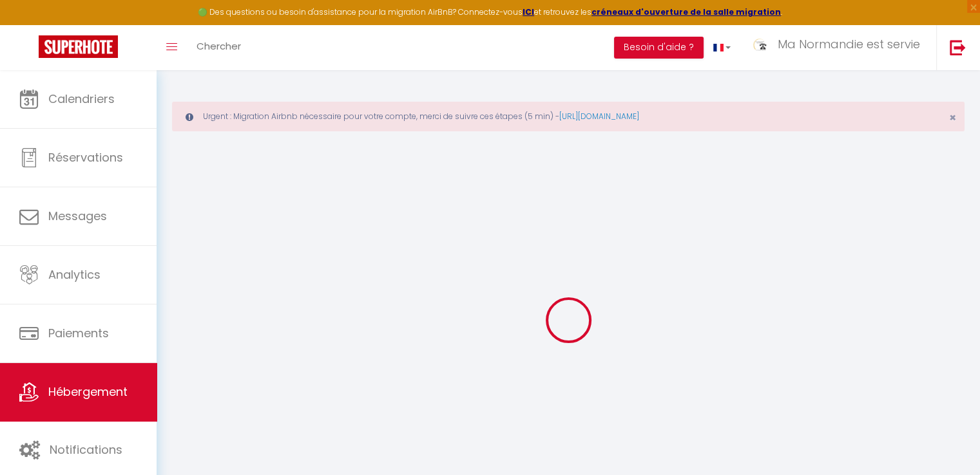
checkbox input "false"
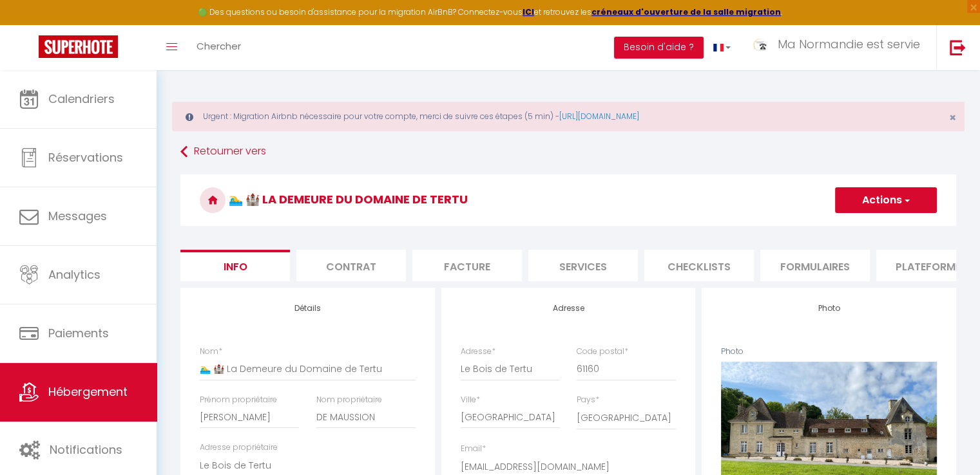
click at [900, 202] on button "Actions" at bounding box center [886, 200] width 102 height 26
select select
checkbox input "false"
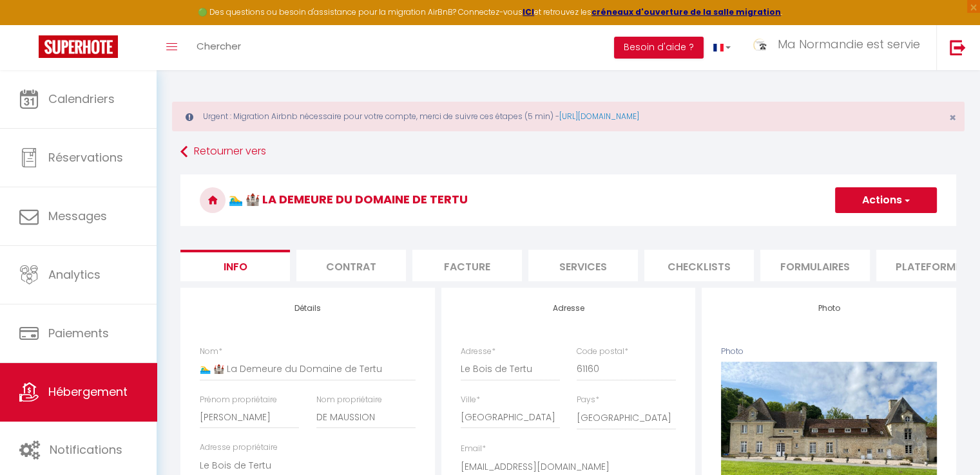
checkbox input "false"
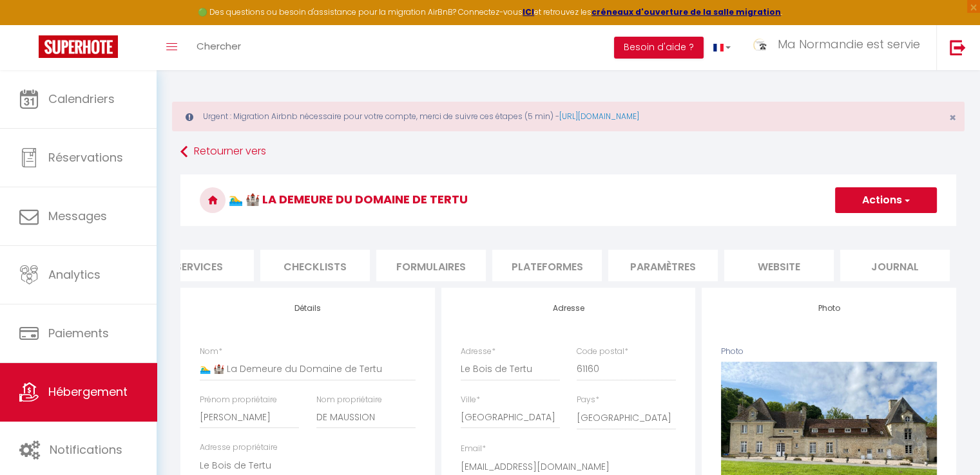
click at [772, 262] on li "website" at bounding box center [779, 266] width 110 height 32
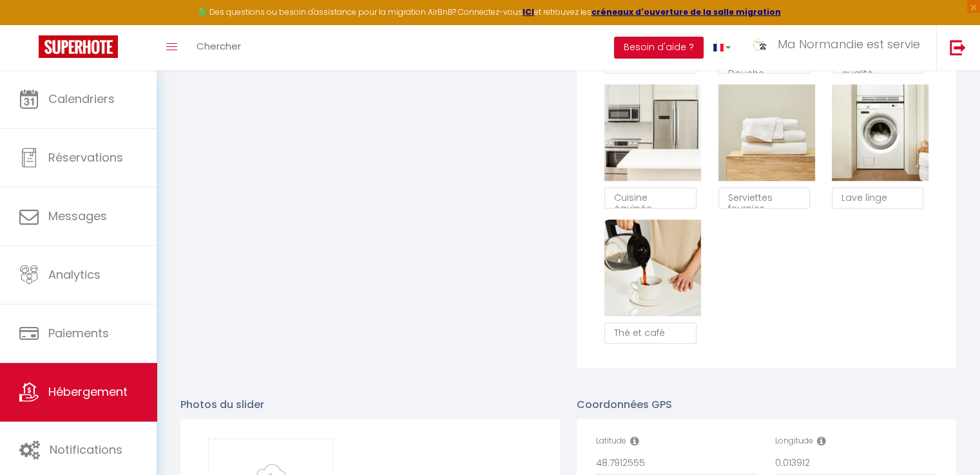
scroll to position [1417, 0]
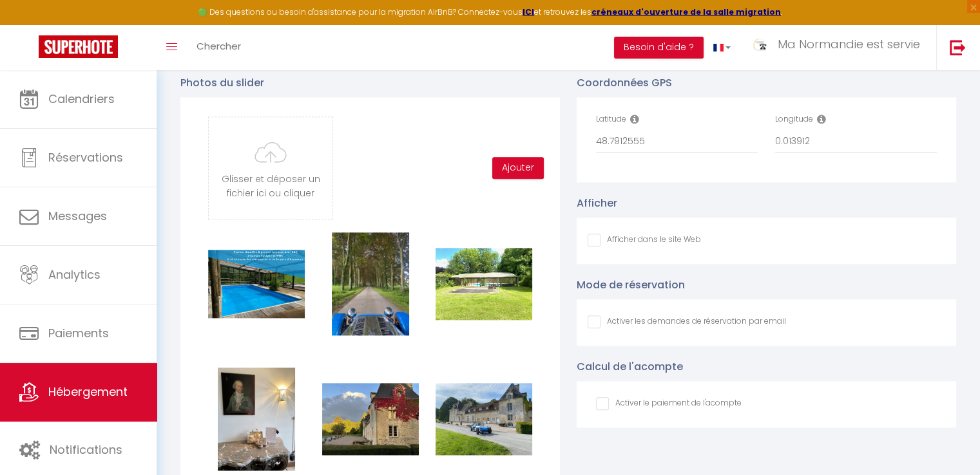
click at [615, 247] on input "Afficher dans le site Web" at bounding box center [643, 240] width 113 height 13
checkbox input "true"
checkbox input "false"
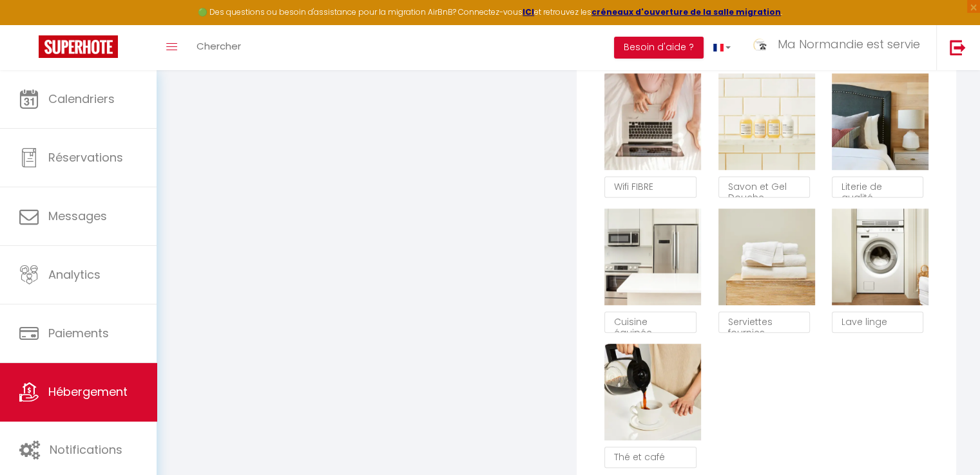
scroll to position [966, 0]
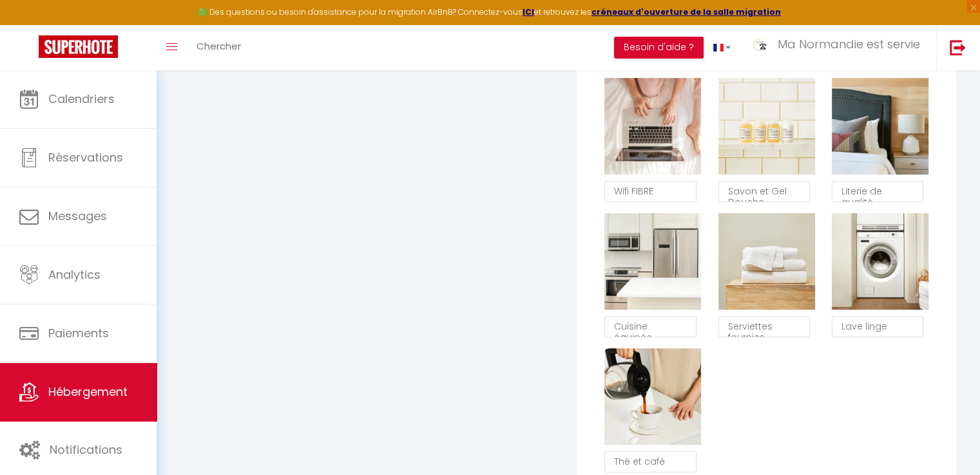
click at [417, 50] on div "Toggle menubar Chercher BUTTON Besoin d'aide ? Ma Normandie est servie Paramètr…" at bounding box center [531, 47] width 877 height 45
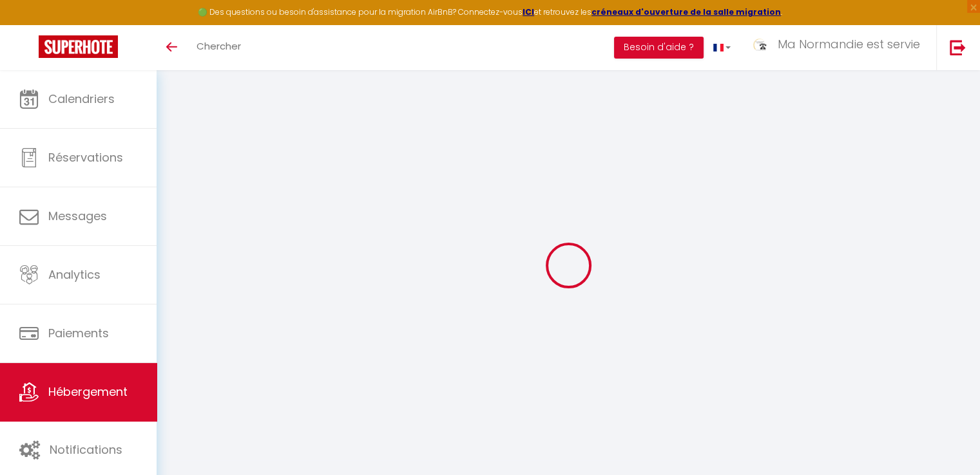
scroll to position [70, 0]
type input "Oups ! Les dates sélectionnées sont indisponibles."
type textarea "Malheureusement les dates sélectionnées sont indisponibles. Nous vous invitons …"
type input "48.7912555"
type input "0.013912"
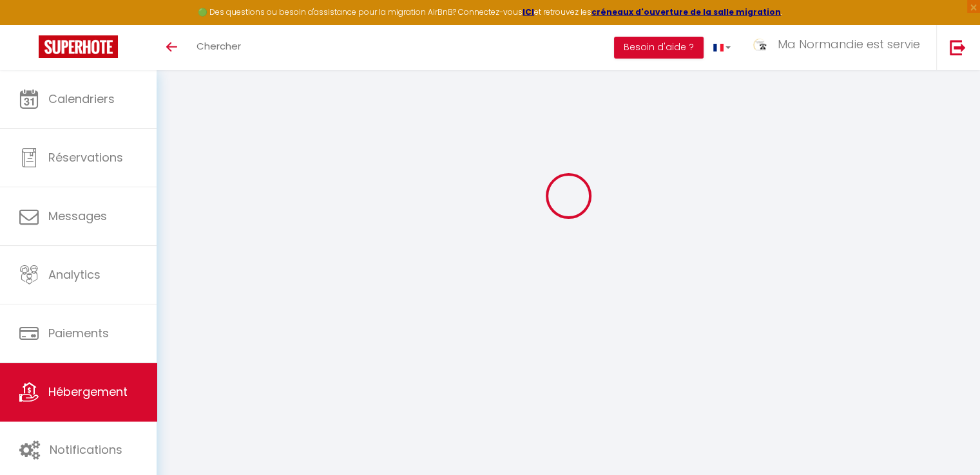
checkbox input "false"
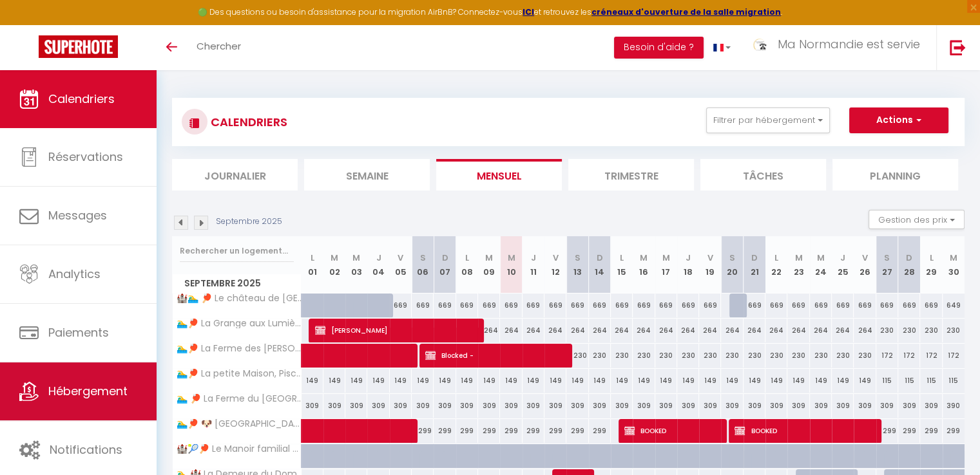
click at [115, 402] on link "Hébergement" at bounding box center [78, 392] width 157 height 58
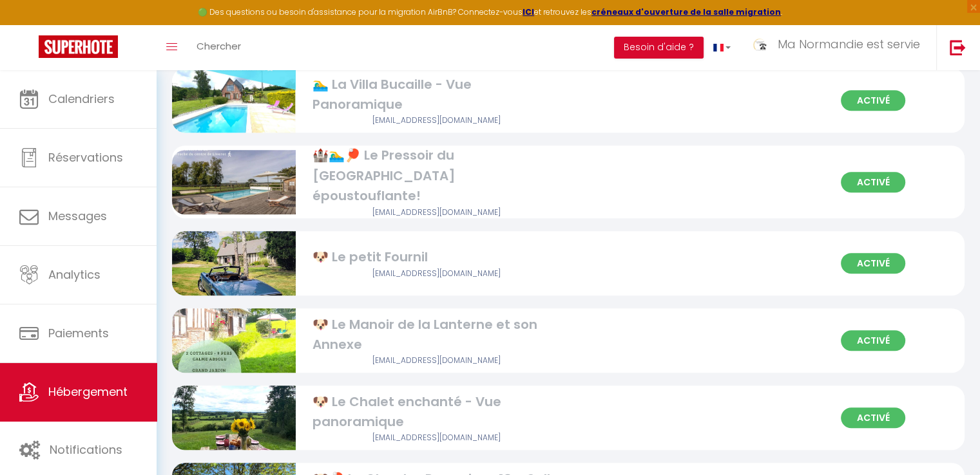
scroll to position [173, 0]
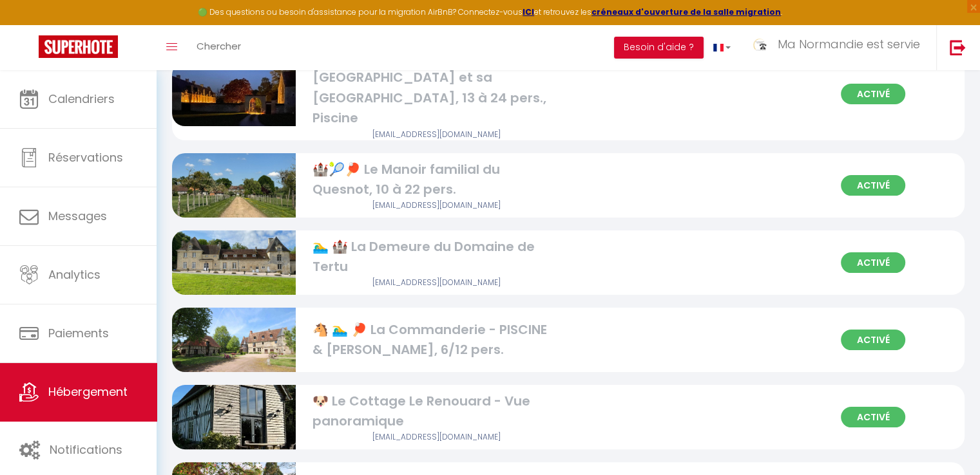
click at [459, 237] on div "🏊‍♂️ 🏰 La Demeure du Domaine de Tertu" at bounding box center [435, 257] width 247 height 41
click at [466, 237] on div "🏊‍♂️ 🏰 La Demeure du Domaine de Tertu" at bounding box center [435, 257] width 247 height 41
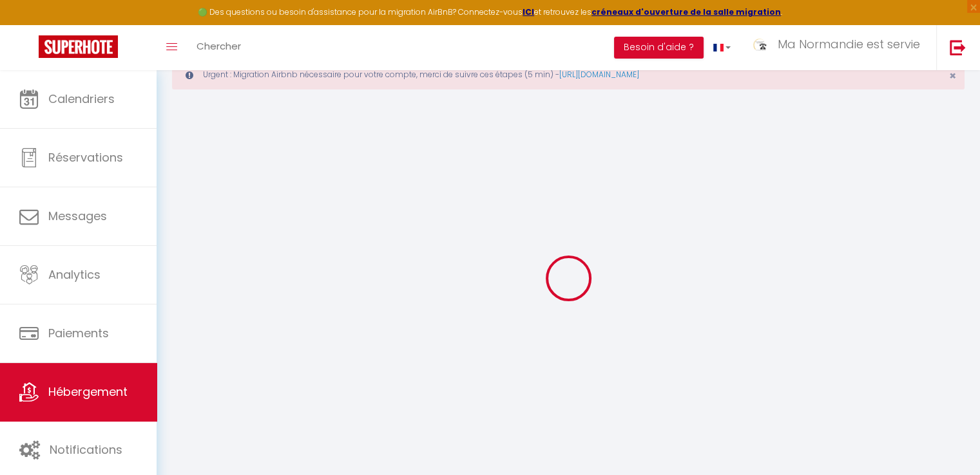
scroll to position [64, 0]
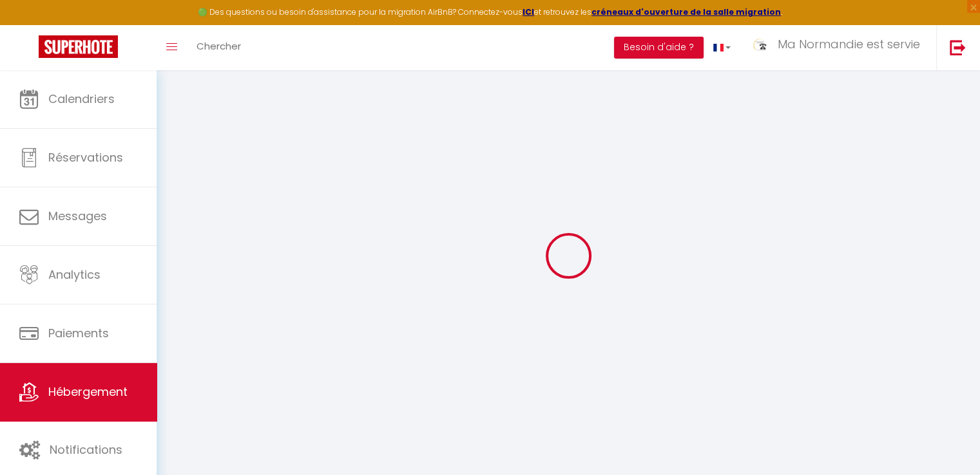
type input "Oups ! Les dates sélectionnées sont indisponibles."
type textarea "Malheureusement les dates sélectionnées sont indisponibles. Nous vous invitons …"
type input "48.7912555"
type input "0.013912"
checkbox input "false"
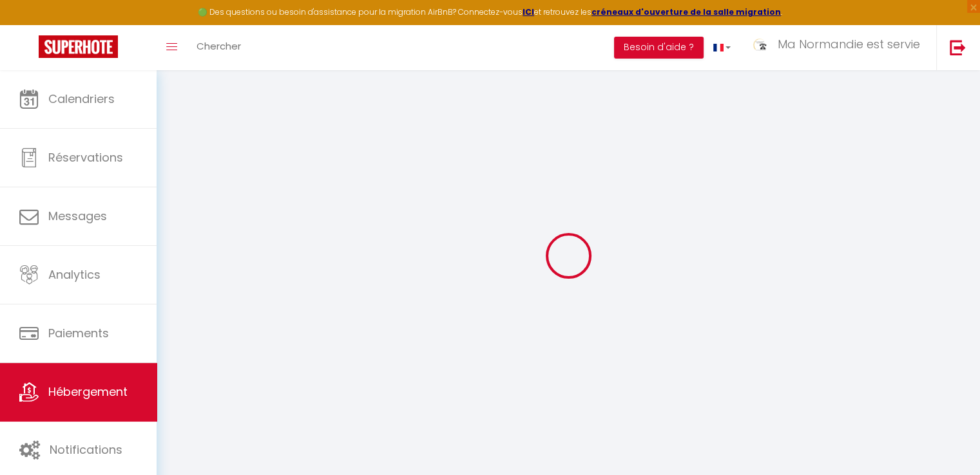
checkbox input "false"
select select
checkbox input "false"
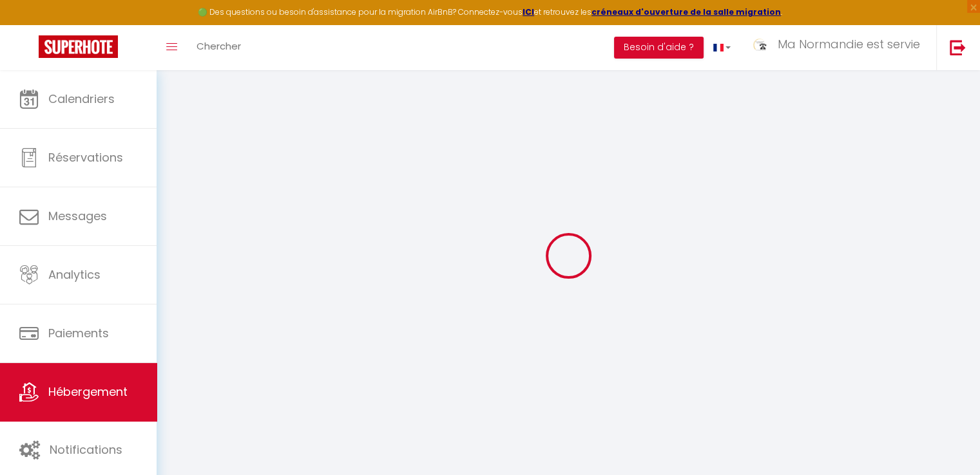
checkbox input "false"
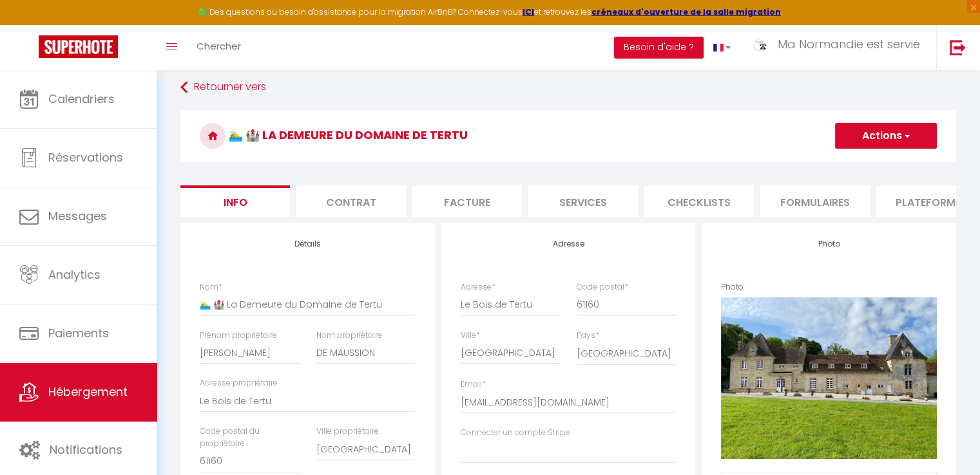
scroll to position [0, 384]
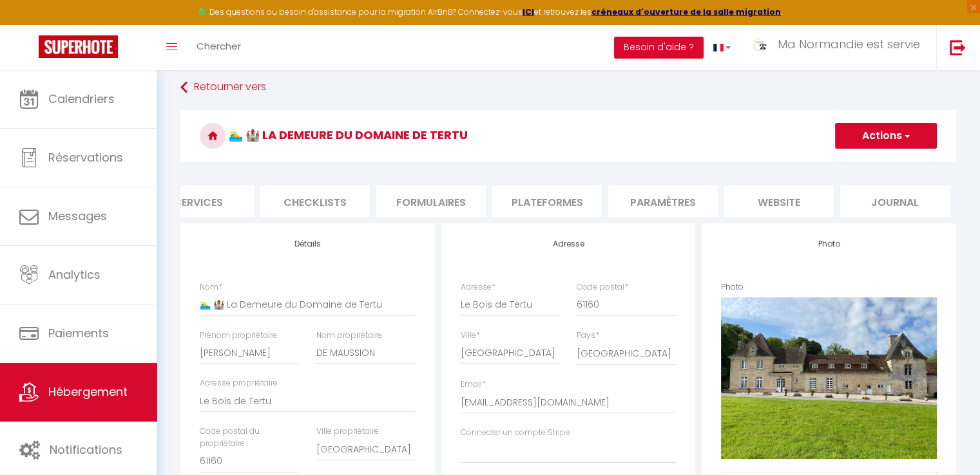
click at [792, 202] on li "website" at bounding box center [779, 202] width 110 height 32
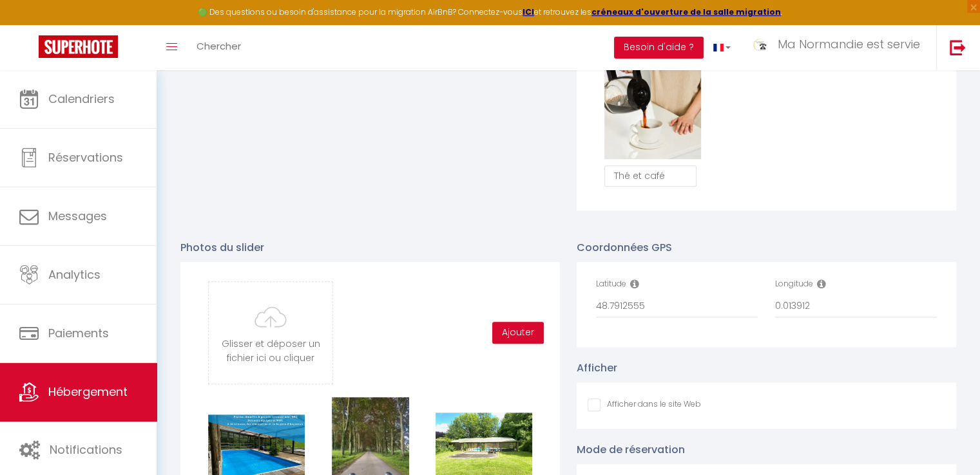
scroll to position [1288, 0]
